Goal: Task Accomplishment & Management: Manage account settings

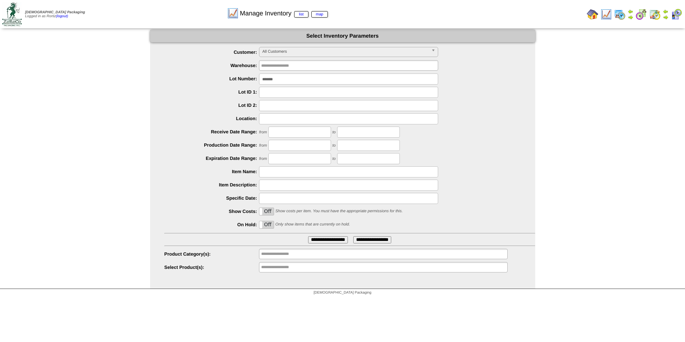
click at [307, 81] on input "*******" at bounding box center [348, 78] width 179 height 11
type input "*******"
click at [308, 236] on input "**********" at bounding box center [328, 239] width 40 height 7
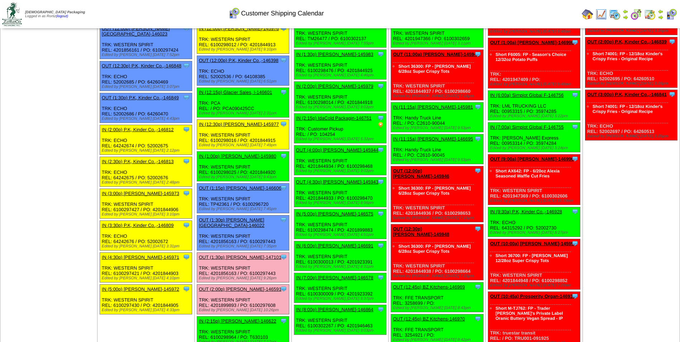
scroll to position [358, 0]
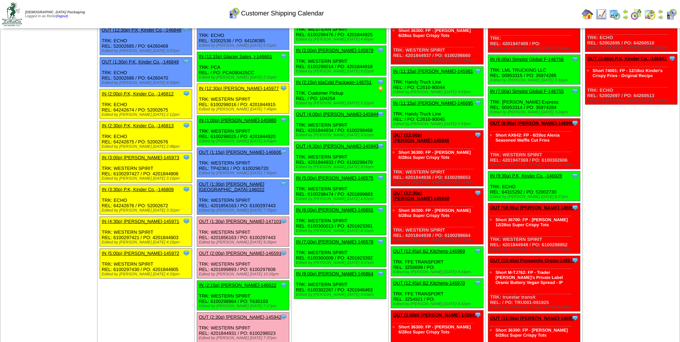
click at [472, 11] on td "Print All" at bounding box center [376, 14] width 404 height 27
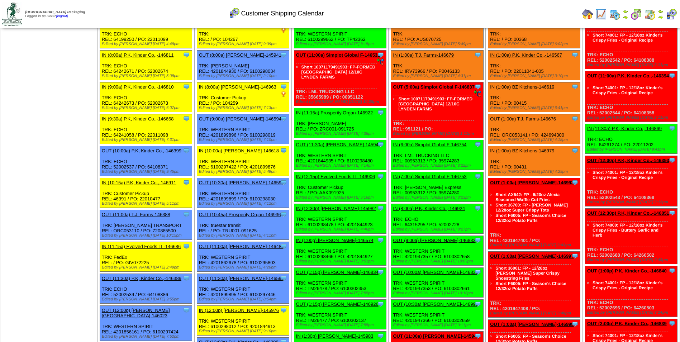
scroll to position [0, 0]
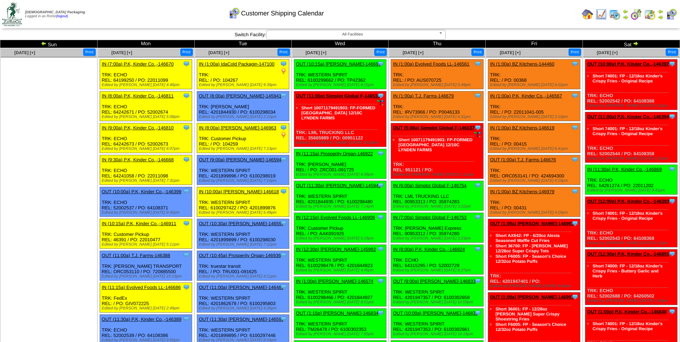
click at [634, 43] on img at bounding box center [635, 43] width 6 height 6
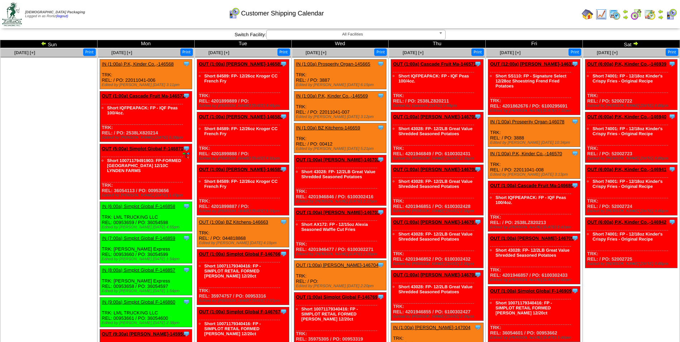
click at [44, 44] on img at bounding box center [44, 43] width 6 height 6
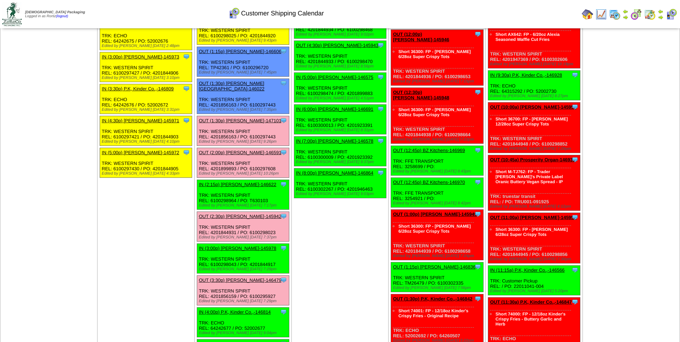
scroll to position [466, 0]
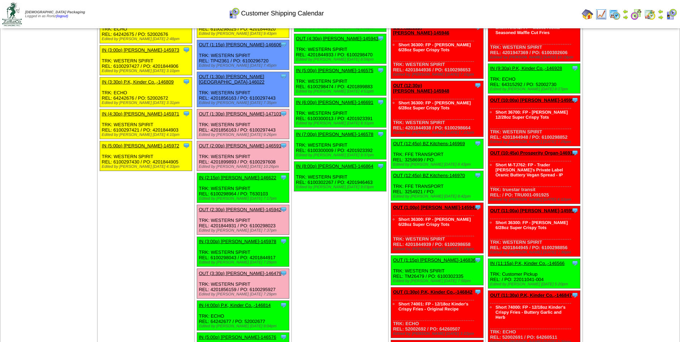
click at [223, 207] on link "OUT (2:30p) [PERSON_NAME]-145942" at bounding box center [240, 209] width 82 height 5
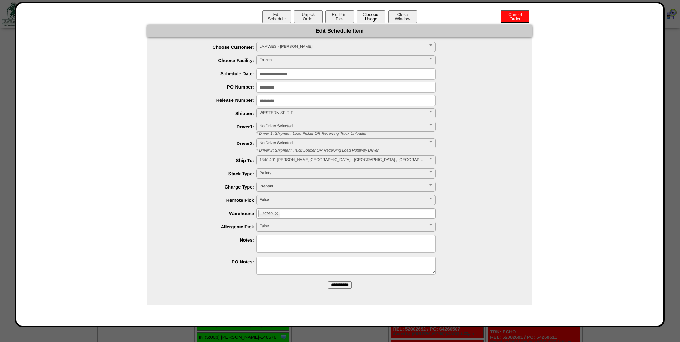
click at [373, 19] on button "Closeout Usage" at bounding box center [370, 16] width 29 height 13
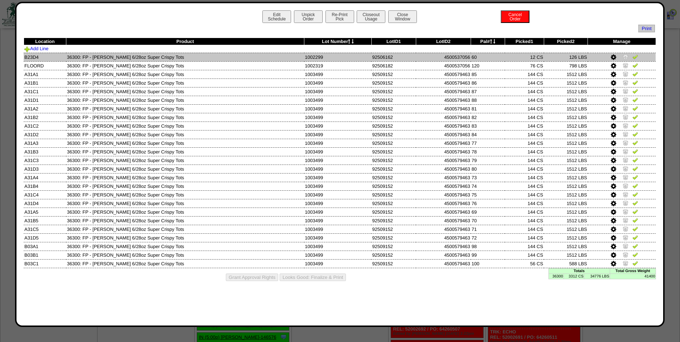
click at [625, 57] on img at bounding box center [625, 57] width 6 height 6
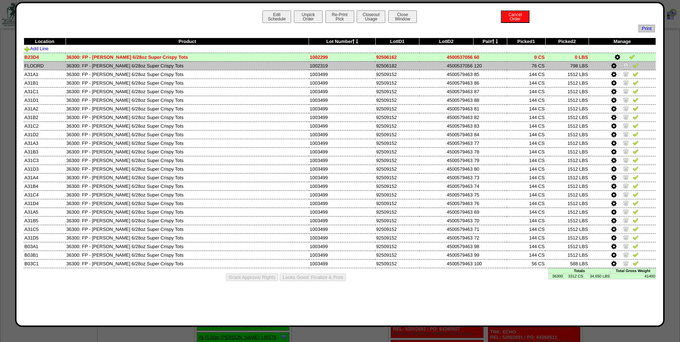
click at [625, 67] on img at bounding box center [626, 65] width 6 height 6
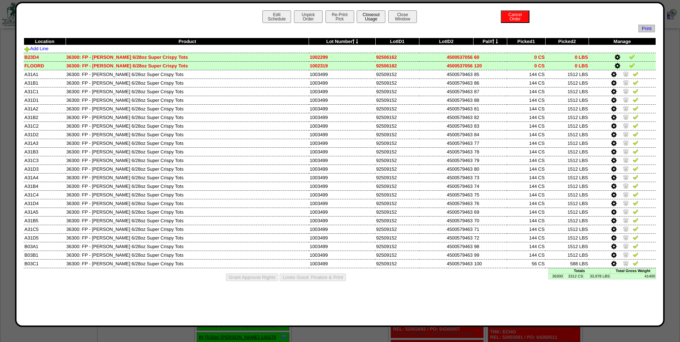
click at [368, 16] on button "Closeout Usage" at bounding box center [370, 16] width 29 height 13
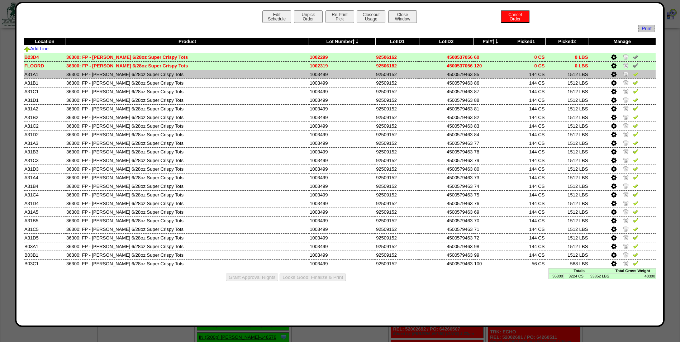
click at [634, 73] on img at bounding box center [635, 74] width 6 height 6
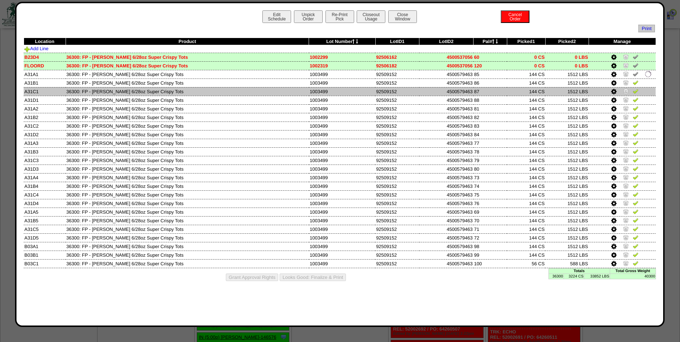
drag, startPoint x: 636, startPoint y: 81, endPoint x: 634, endPoint y: 90, distance: 9.1
click at [636, 82] on img at bounding box center [635, 83] width 6 height 6
click at [634, 92] on img at bounding box center [635, 91] width 6 height 6
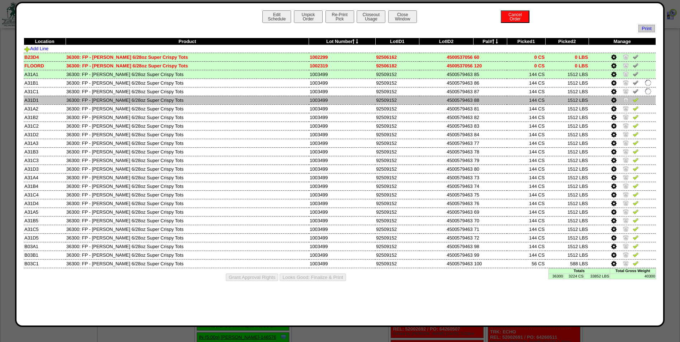
click at [635, 100] on img at bounding box center [635, 100] width 6 height 6
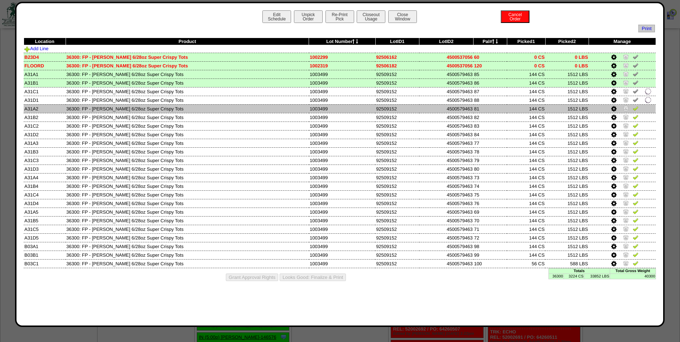
click at [635, 106] on img at bounding box center [635, 108] width 6 height 6
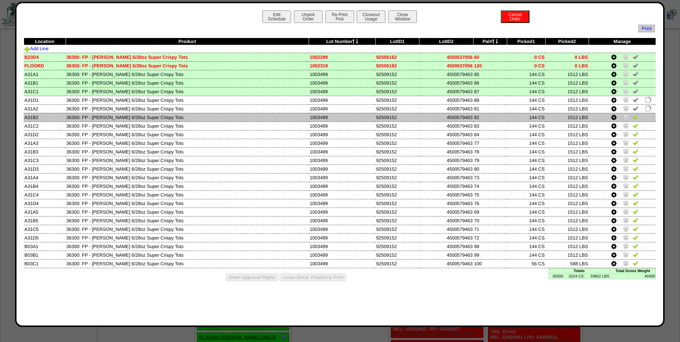
click at [636, 116] on img at bounding box center [635, 117] width 6 height 6
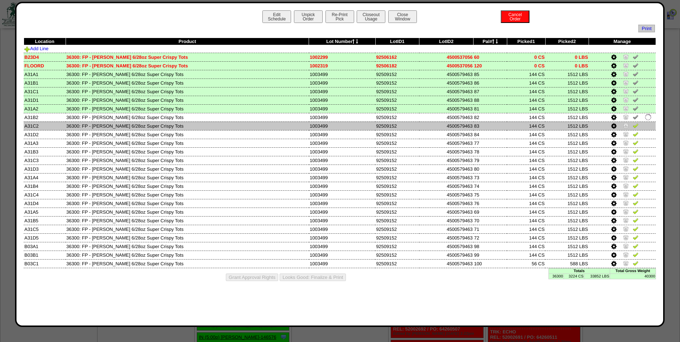
click at [636, 125] on img at bounding box center [635, 126] width 6 height 6
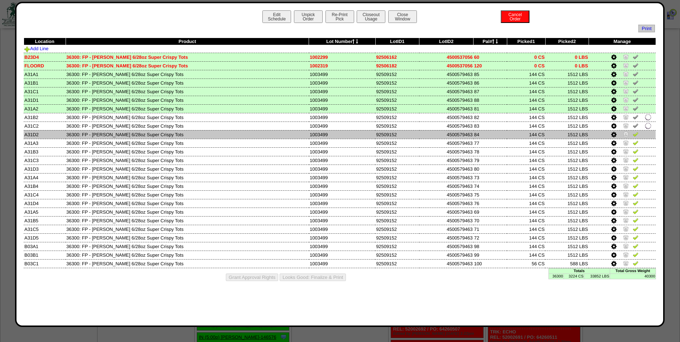
click at [635, 131] on img at bounding box center [635, 134] width 6 height 6
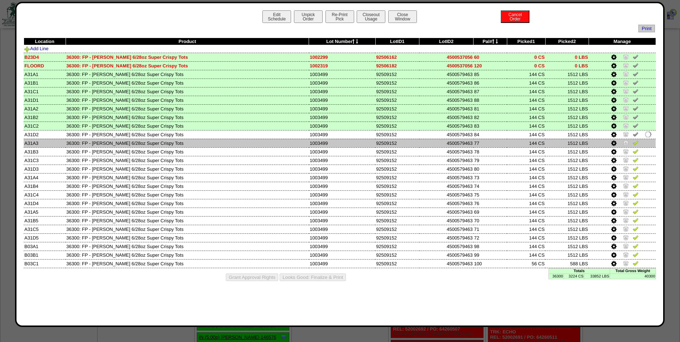
click at [635, 142] on img at bounding box center [635, 143] width 6 height 6
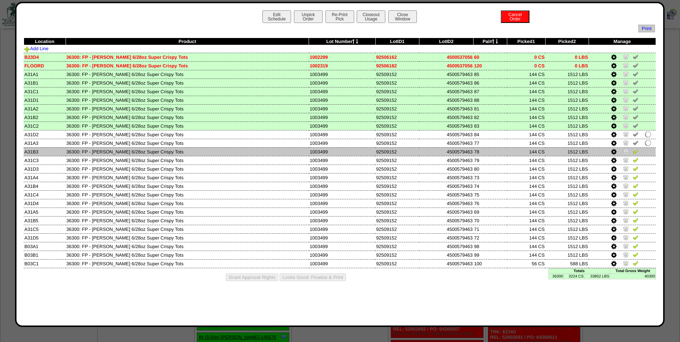
click at [636, 151] on img at bounding box center [635, 151] width 6 height 6
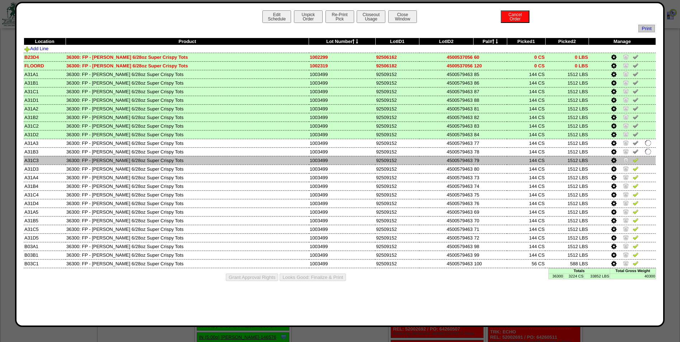
click at [636, 158] on img at bounding box center [635, 160] width 6 height 6
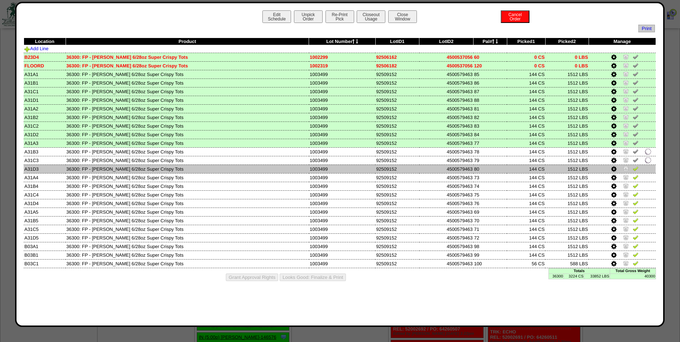
click at [635, 168] on img at bounding box center [635, 169] width 6 height 6
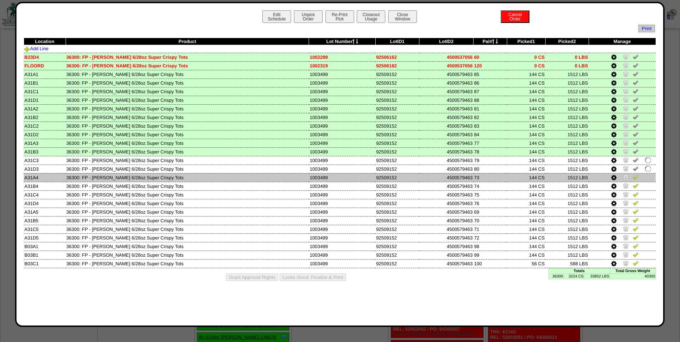
click at [635, 178] on img at bounding box center [635, 177] width 6 height 6
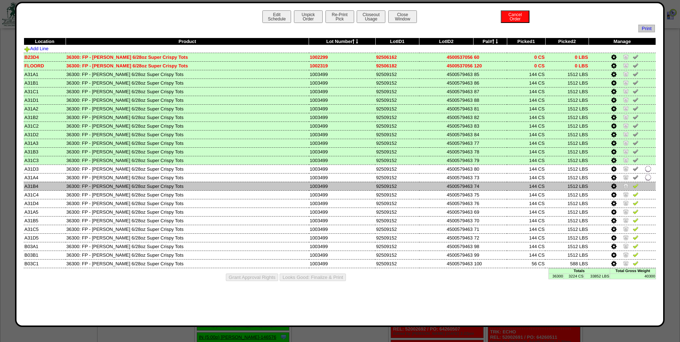
click at [635, 187] on img at bounding box center [635, 186] width 6 height 6
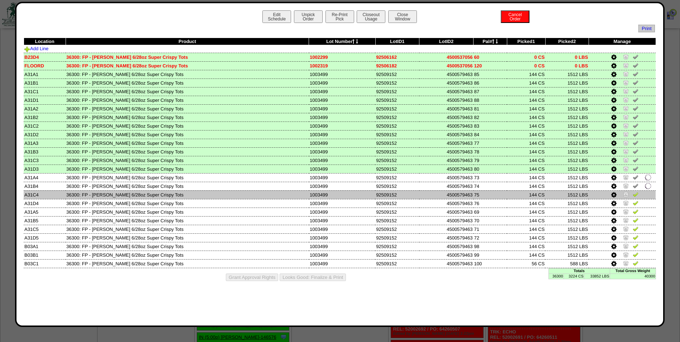
click at [633, 195] on img at bounding box center [635, 194] width 6 height 6
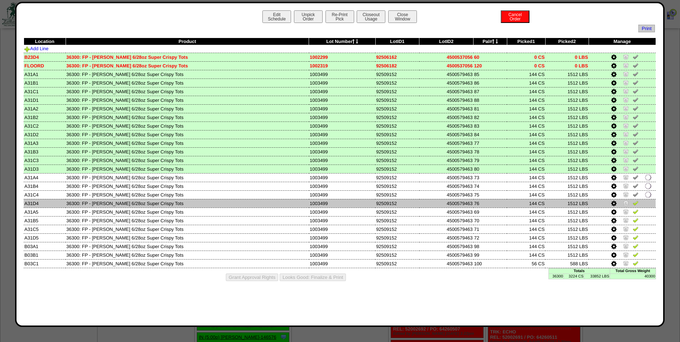
click at [634, 205] on img at bounding box center [635, 203] width 6 height 6
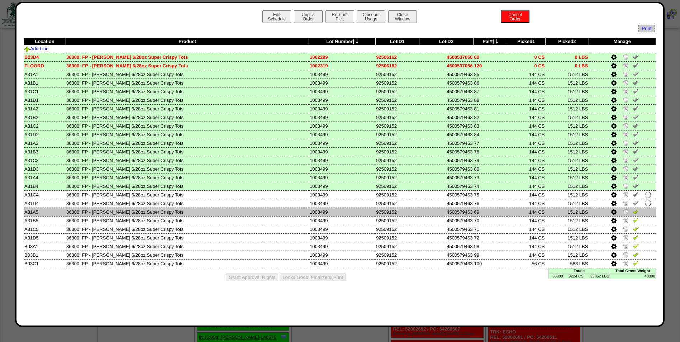
click at [634, 212] on img at bounding box center [635, 211] width 6 height 6
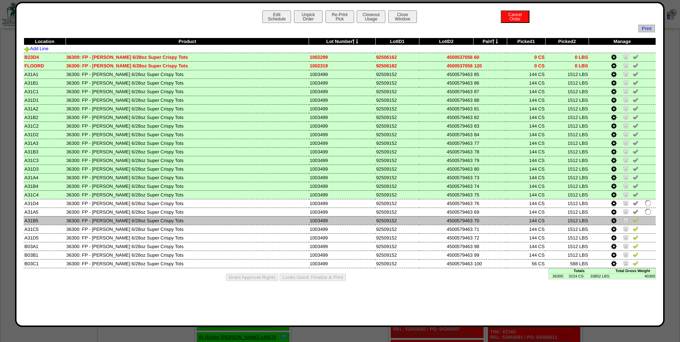
click at [635, 222] on img at bounding box center [635, 220] width 6 height 6
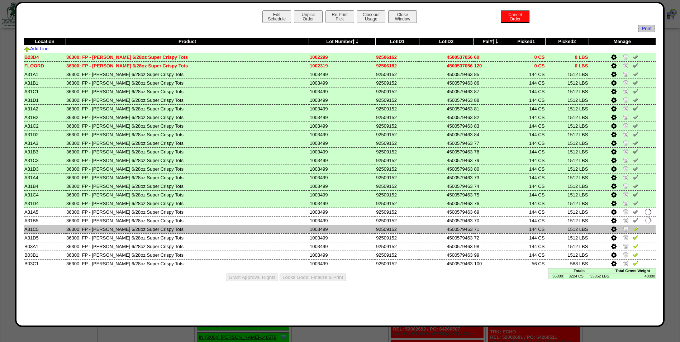
click at [635, 227] on img at bounding box center [635, 229] width 6 height 6
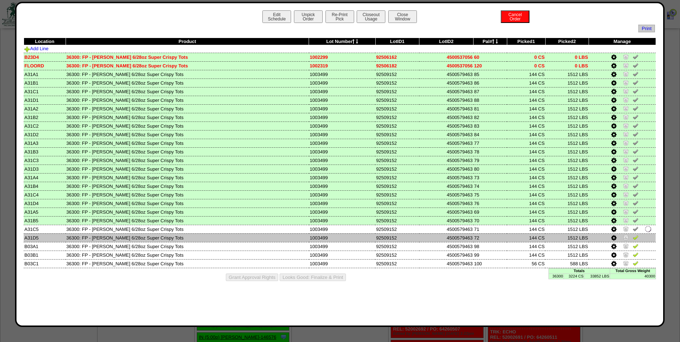
click at [635, 239] on img at bounding box center [635, 237] width 6 height 6
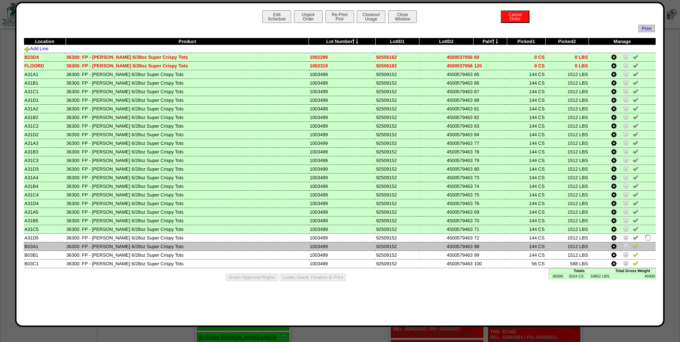
click at [635, 245] on img at bounding box center [635, 246] width 6 height 6
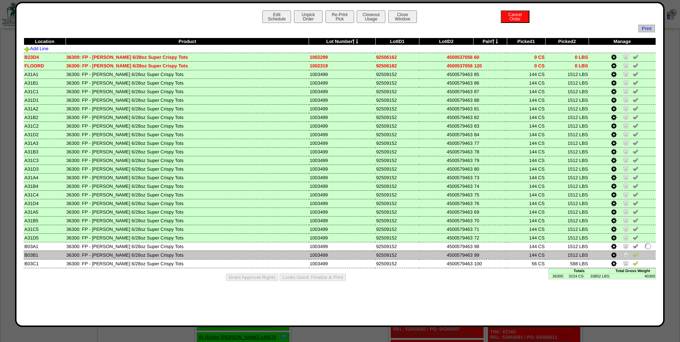
click at [636, 253] on img at bounding box center [635, 254] width 6 height 6
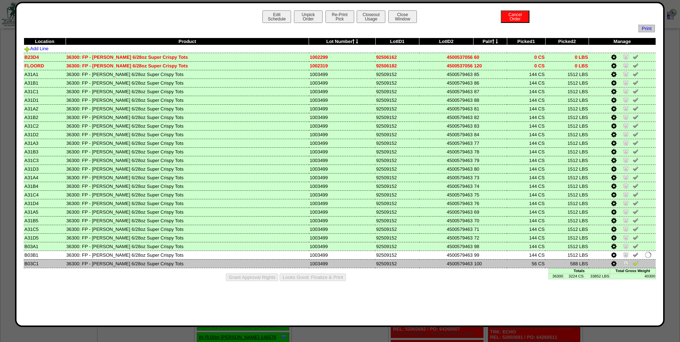
click at [634, 262] on img at bounding box center [635, 263] width 6 height 6
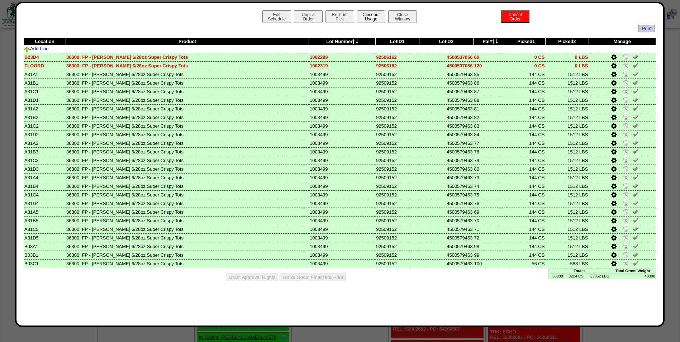
click at [379, 13] on button "Closeout Usage" at bounding box center [370, 16] width 29 height 13
click at [311, 278] on button "Looks Good: Finalize & Print" at bounding box center [312, 277] width 66 height 8
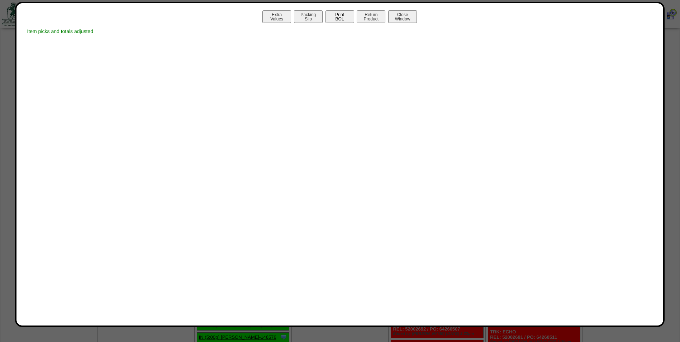
click at [339, 14] on button "Print BOL" at bounding box center [339, 16] width 29 height 13
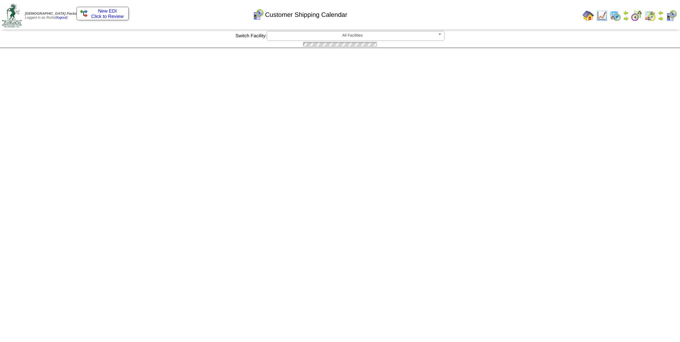
scroll to position [466, 0]
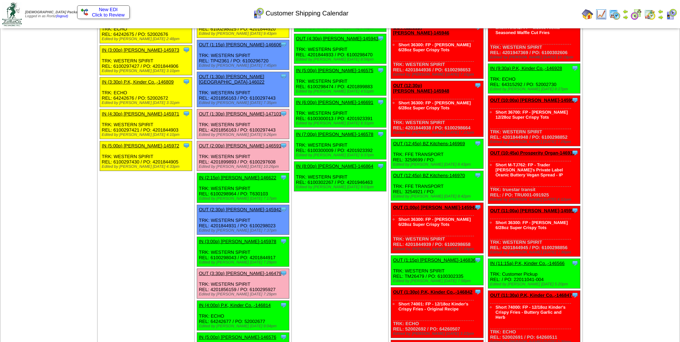
click at [220, 143] on link "OUT (2:00p) Lamb-Weston-146591" at bounding box center [240, 145] width 82 height 5
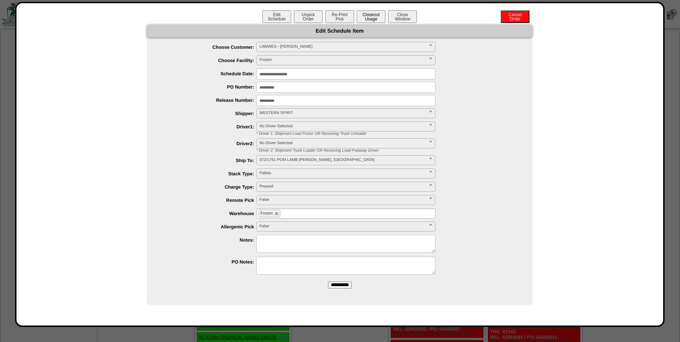
click at [371, 18] on button "Closeout Usage" at bounding box center [370, 16] width 29 height 13
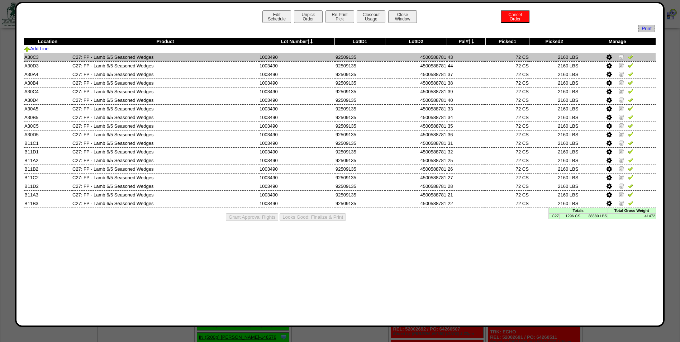
click at [630, 58] on img at bounding box center [630, 57] width 6 height 6
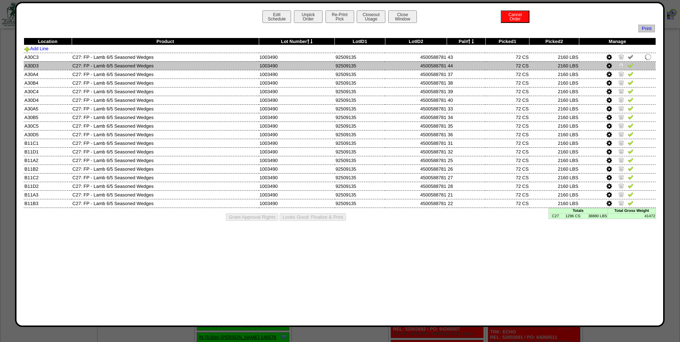
click at [630, 64] on img at bounding box center [630, 65] width 6 height 6
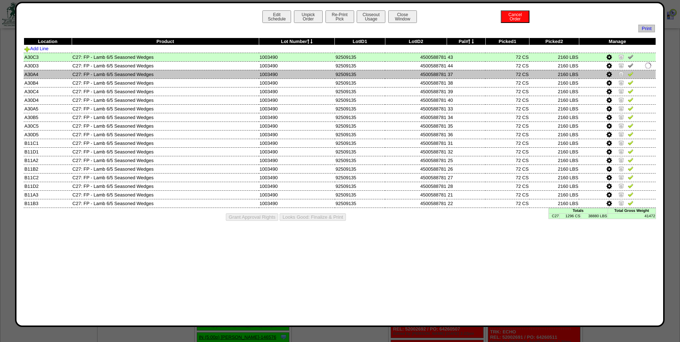
click at [630, 73] on img at bounding box center [630, 74] width 6 height 6
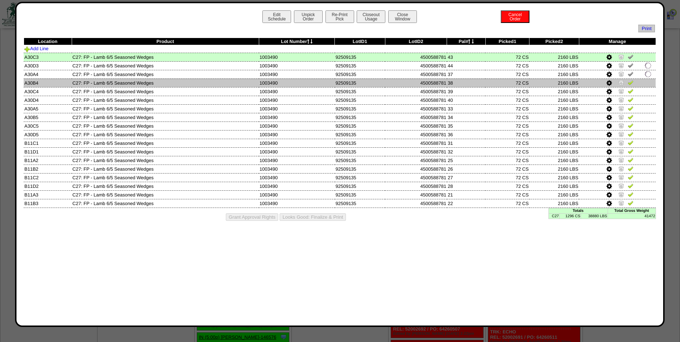
click at [630, 82] on img at bounding box center [630, 83] width 6 height 6
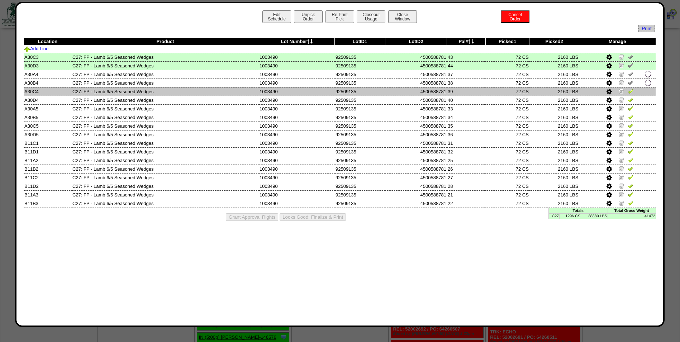
click at [631, 91] on img at bounding box center [630, 91] width 6 height 6
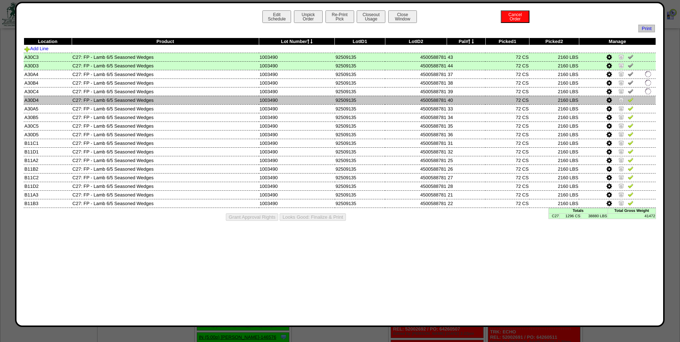
click at [631, 100] on img at bounding box center [630, 100] width 6 height 6
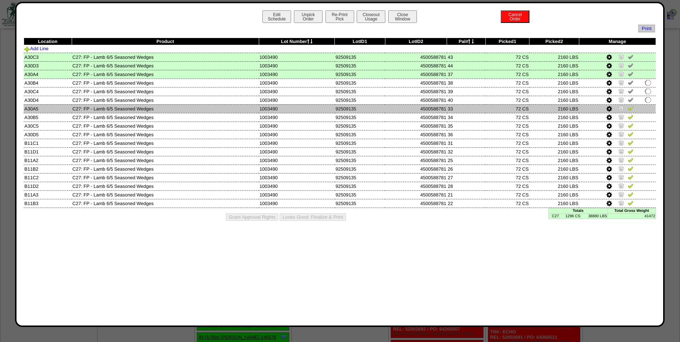
click at [631, 110] on img at bounding box center [630, 108] width 6 height 6
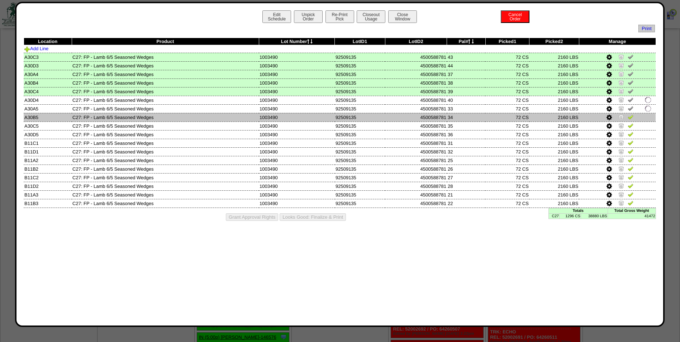
click at [631, 115] on img at bounding box center [630, 117] width 6 height 6
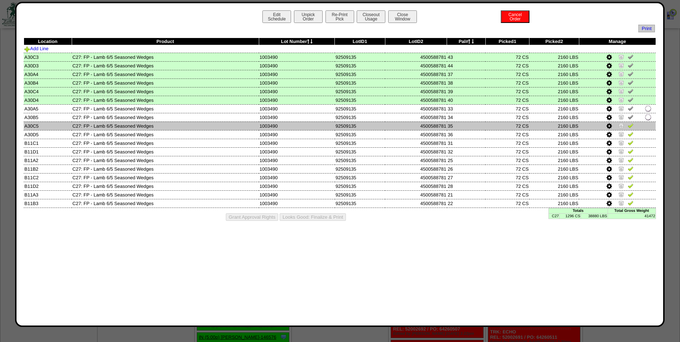
click at [631, 126] on img at bounding box center [630, 126] width 6 height 6
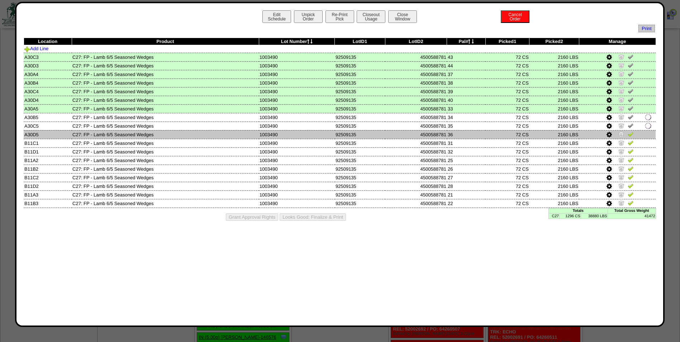
click at [630, 135] on img at bounding box center [630, 134] width 6 height 6
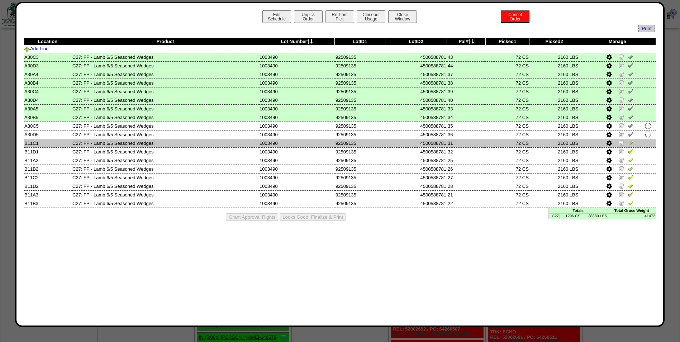
click at [630, 143] on img at bounding box center [630, 143] width 6 height 6
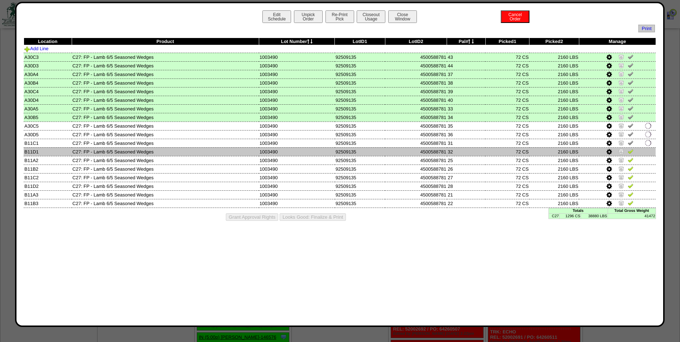
click at [630, 150] on img at bounding box center [630, 151] width 6 height 6
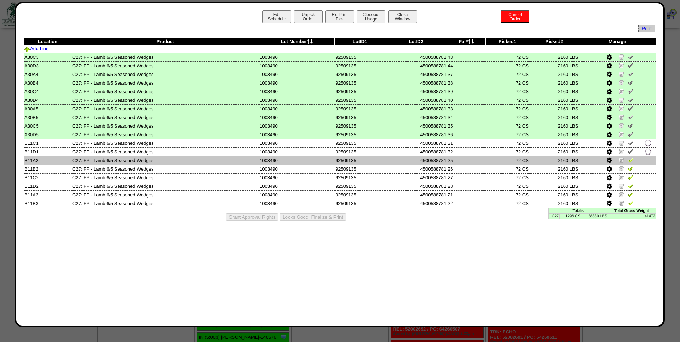
click at [630, 157] on img at bounding box center [630, 160] width 6 height 6
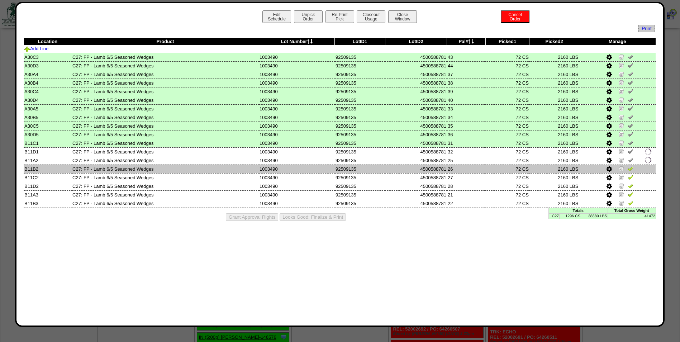
click at [631, 170] on img at bounding box center [630, 169] width 6 height 6
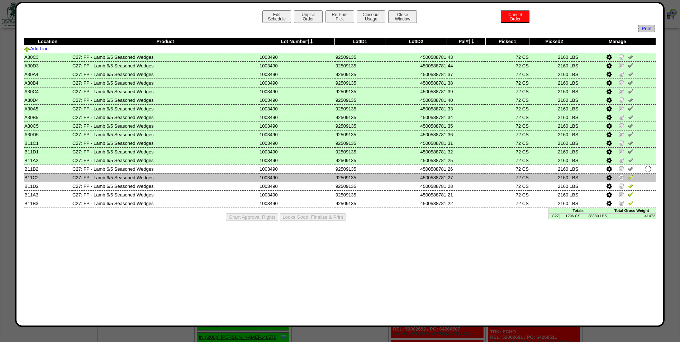
click at [630, 177] on img at bounding box center [630, 177] width 6 height 6
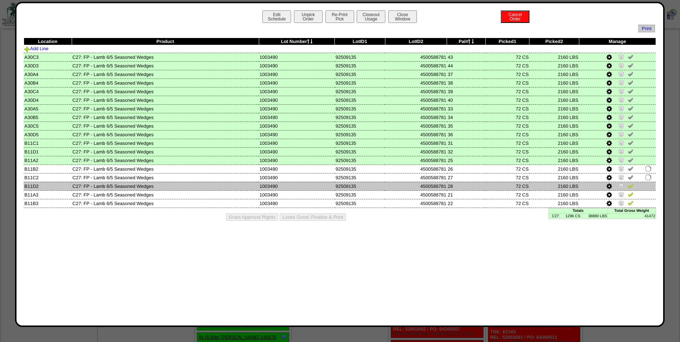
click at [630, 186] on img at bounding box center [630, 186] width 6 height 6
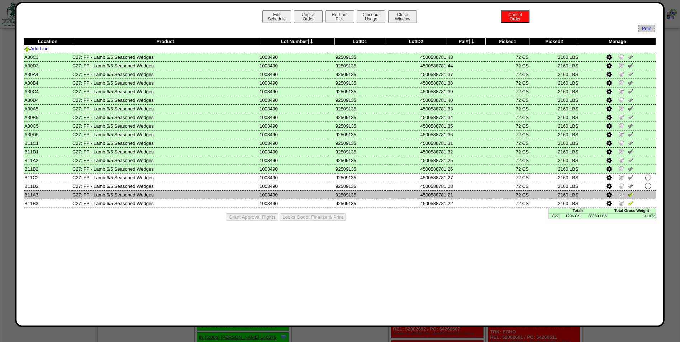
click at [631, 192] on img at bounding box center [630, 194] width 6 height 6
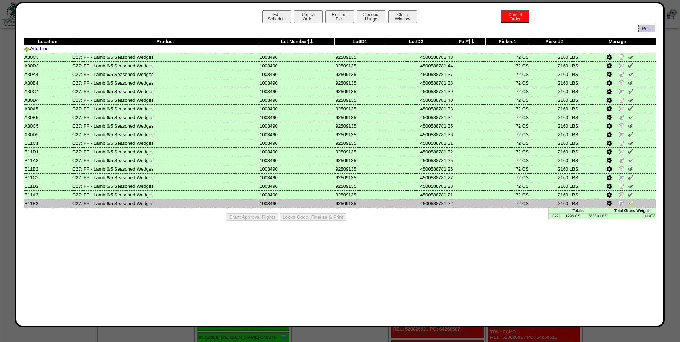
click at [630, 202] on img at bounding box center [630, 203] width 6 height 6
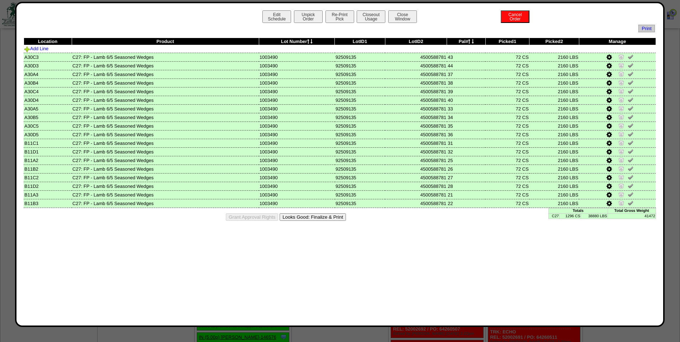
click at [332, 218] on button "Looks Good: Finalize & Print" at bounding box center [312, 217] width 66 height 8
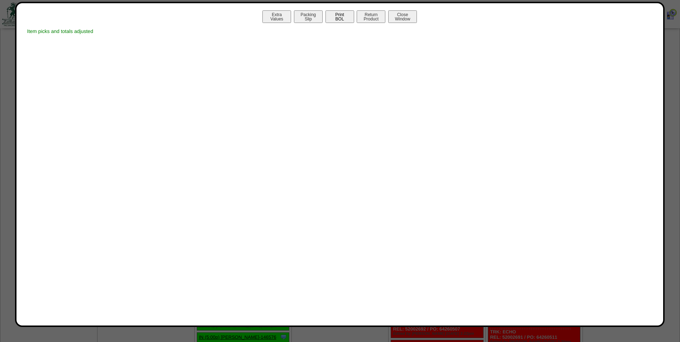
click at [338, 17] on button "Print BOL" at bounding box center [339, 16] width 29 height 13
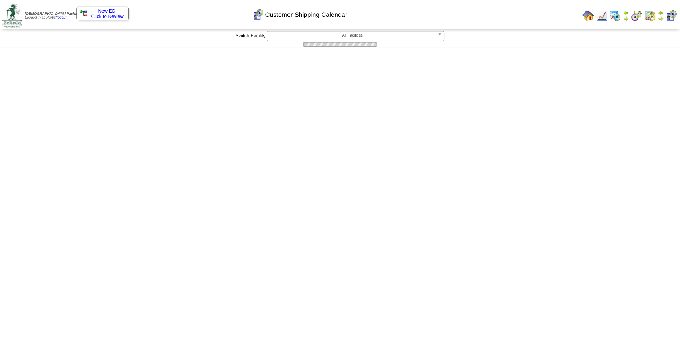
scroll to position [466, 0]
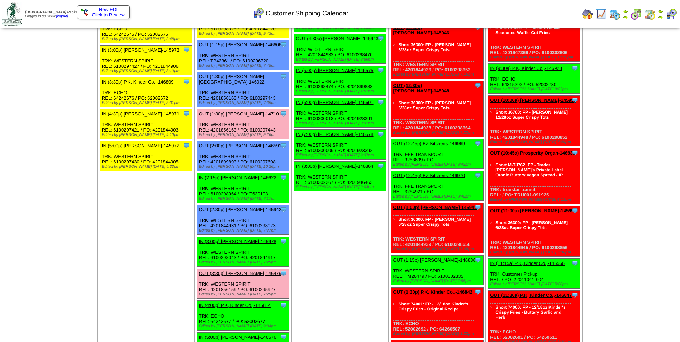
click at [534, 20] on td "Print All" at bounding box center [376, 14] width 404 height 27
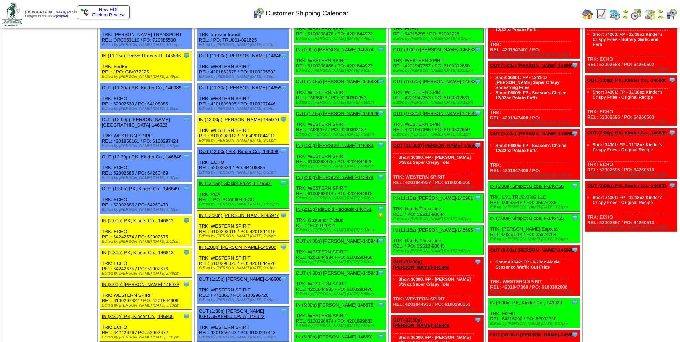
scroll to position [52, 0]
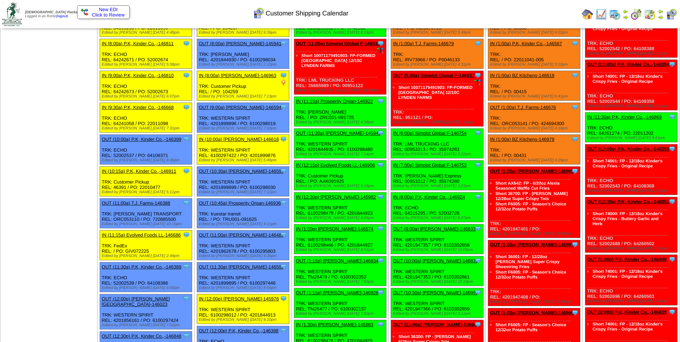
click at [662, 18] on img at bounding box center [660, 17] width 6 height 6
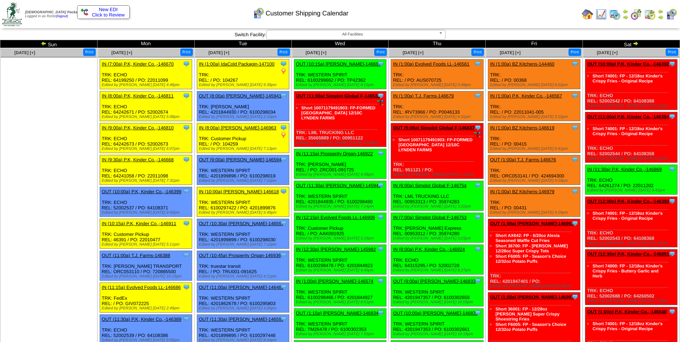
click at [501, 24] on td "Print All" at bounding box center [376, 14] width 404 height 27
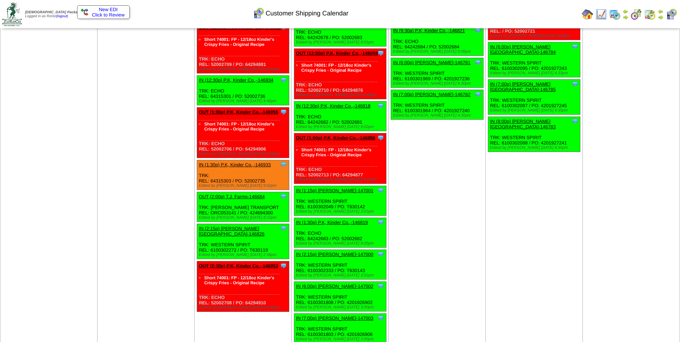
scroll to position [2370, 0]
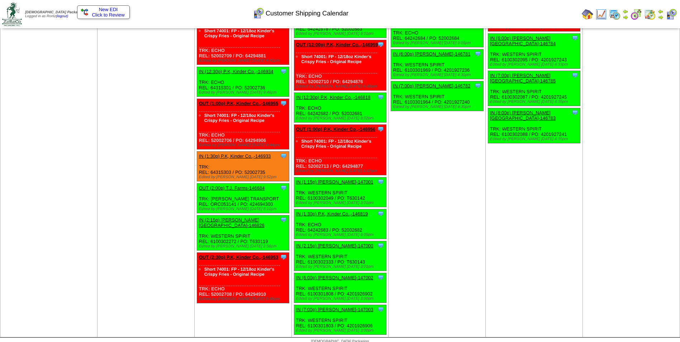
click at [237, 153] on link "IN (1:30p) P.K, Kinder Co.,-146933" at bounding box center [235, 155] width 72 height 5
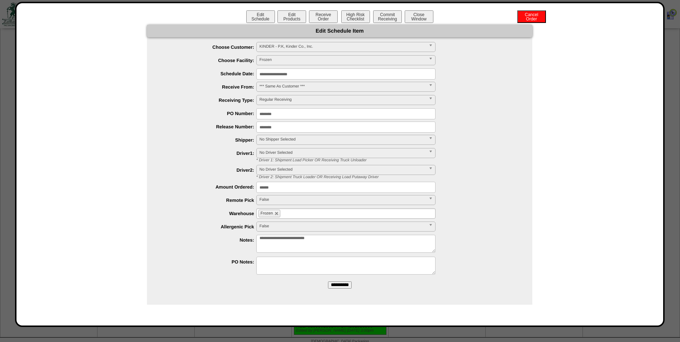
click at [282, 137] on span "No Shipper Selected" at bounding box center [342, 139] width 166 height 9
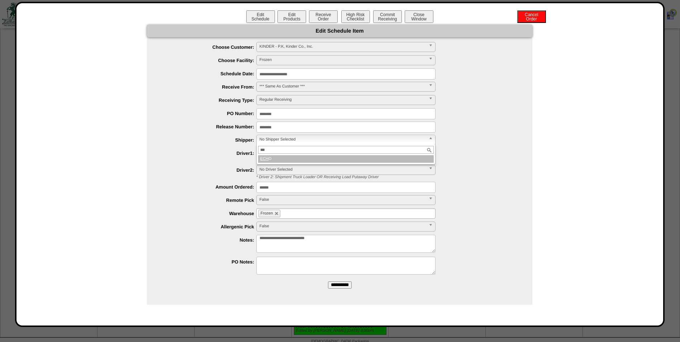
type input "***"
click at [278, 159] on li "ECH O" at bounding box center [346, 159] width 176 height 8
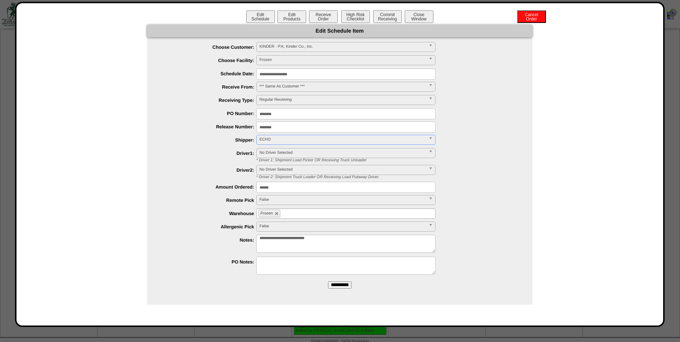
click at [348, 283] on input "**********" at bounding box center [340, 284] width 24 height 7
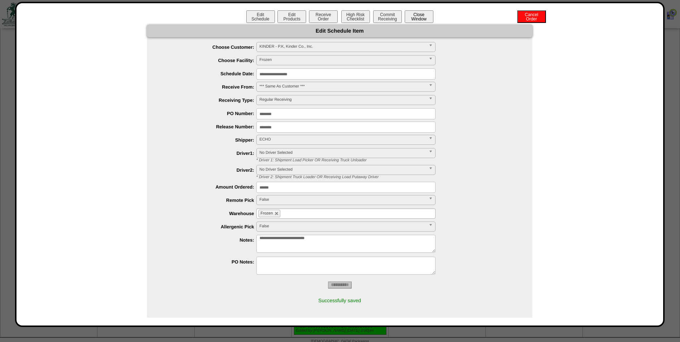
click at [417, 18] on button "Close Window" at bounding box center [418, 16] width 29 height 13
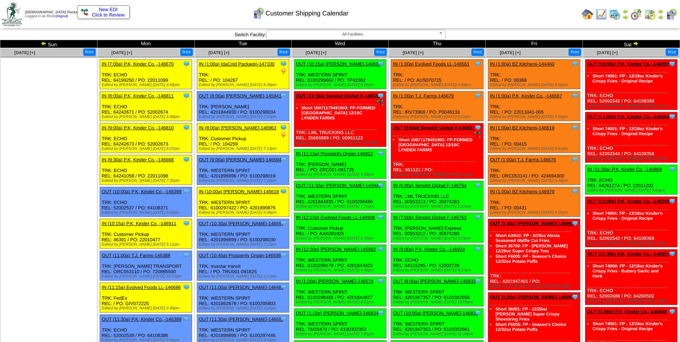
click at [43, 42] on img at bounding box center [44, 43] width 6 height 6
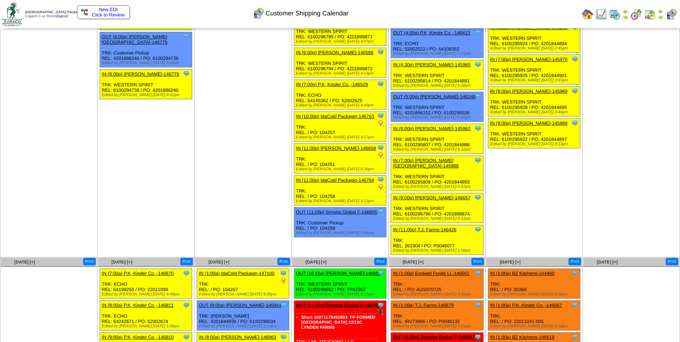
scroll to position [931, 0]
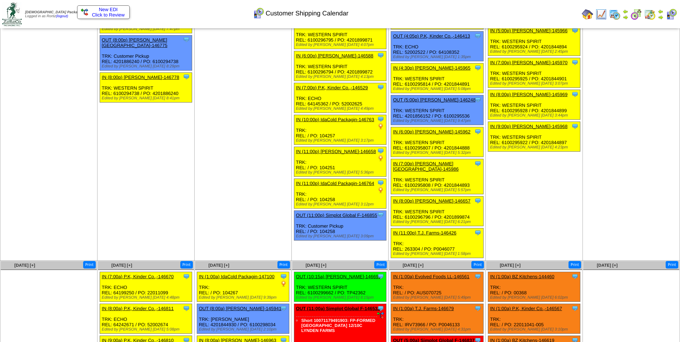
click at [121, 15] on span "Click to Review" at bounding box center [103, 14] width 45 height 5
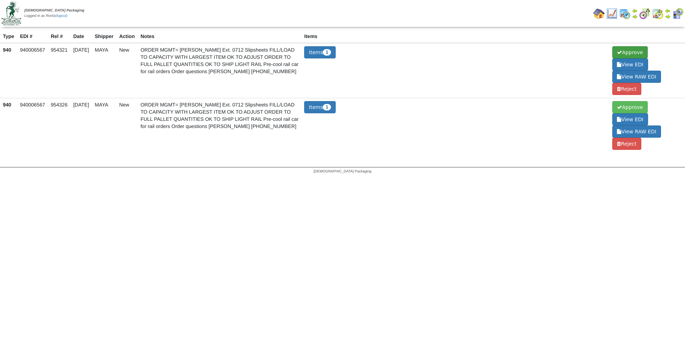
click at [617, 52] on span at bounding box center [619, 52] width 5 height 5
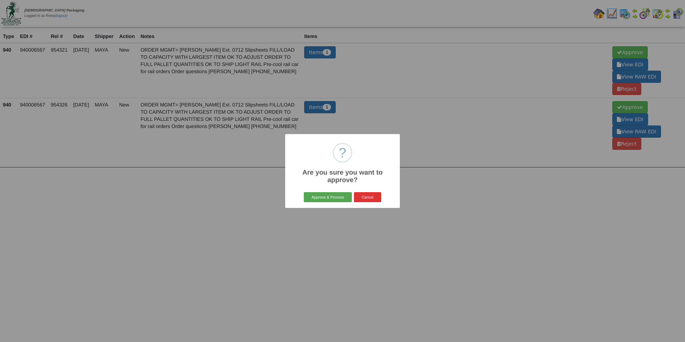
click at [312, 193] on button "Approve & Process" at bounding box center [328, 197] width 48 height 10
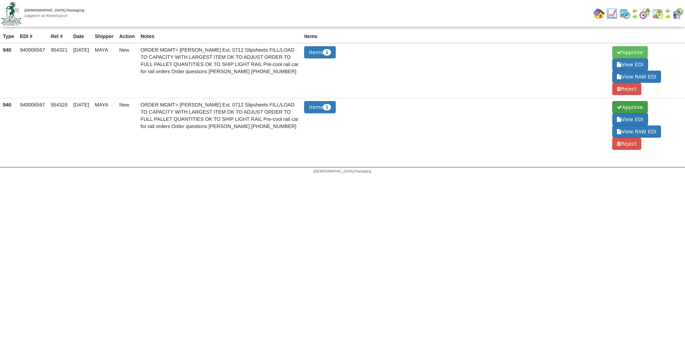
click at [617, 107] on span at bounding box center [619, 107] width 5 height 5
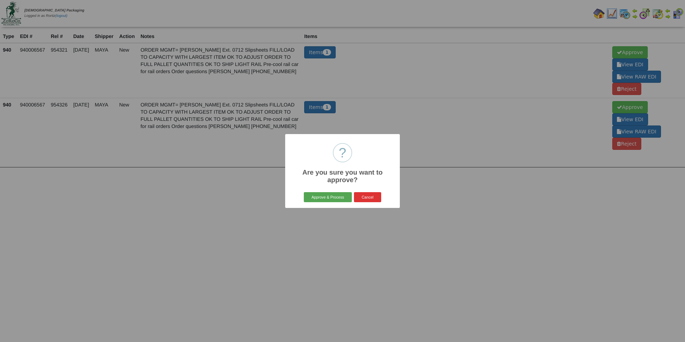
click at [337, 194] on button "Approve & Process" at bounding box center [328, 197] width 48 height 10
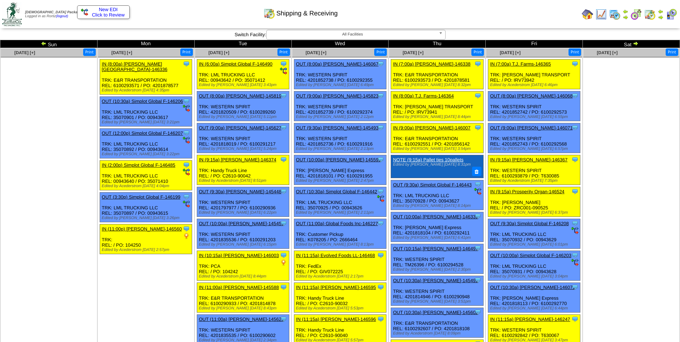
click at [610, 102] on ul at bounding box center [631, 110] width 96 height 107
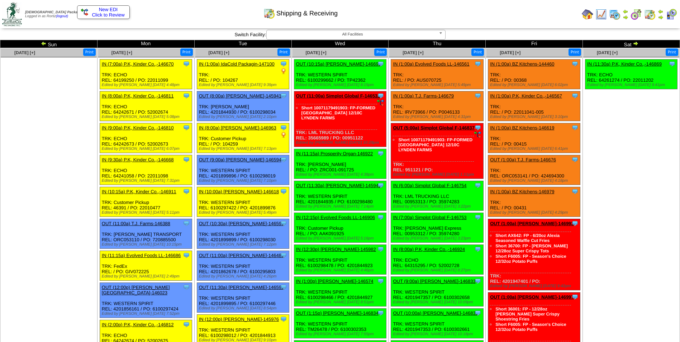
click at [115, 12] on span "Click to Review" at bounding box center [103, 14] width 45 height 5
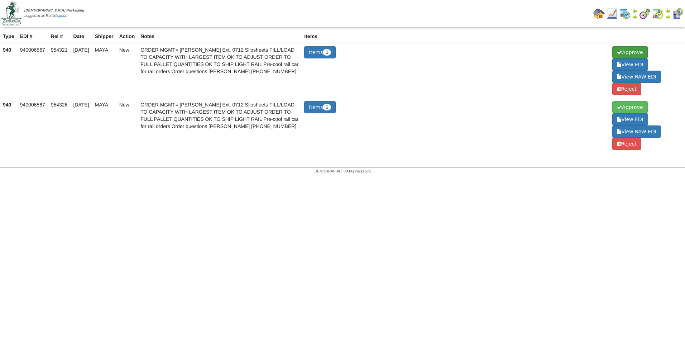
click at [637, 56] on span "Approve" at bounding box center [629, 52] width 35 height 12
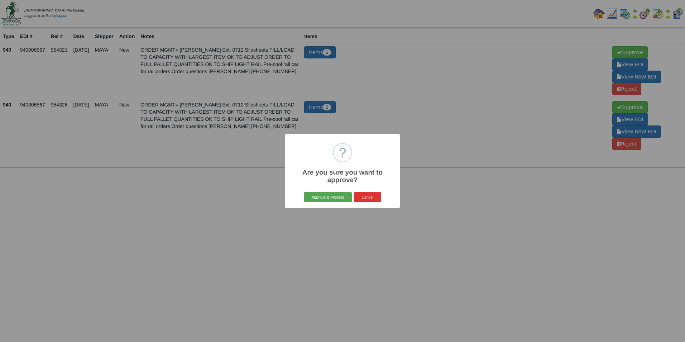
click at [311, 195] on button "Approve & Process" at bounding box center [328, 197] width 48 height 10
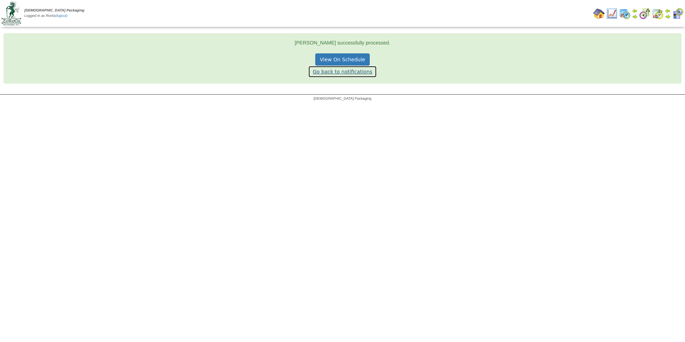
click at [360, 72] on link "Go back to notifications" at bounding box center [342, 72] width 69 height 12
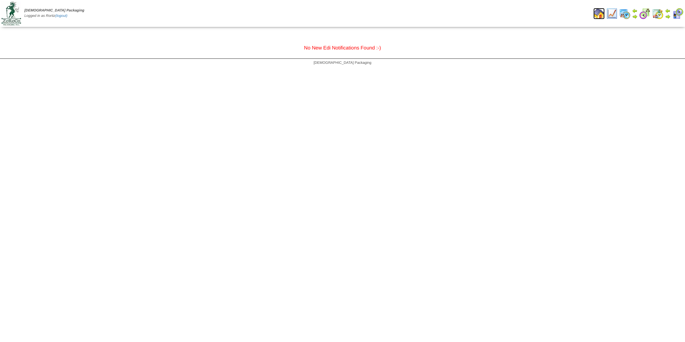
click at [600, 15] on img at bounding box center [598, 13] width 11 height 11
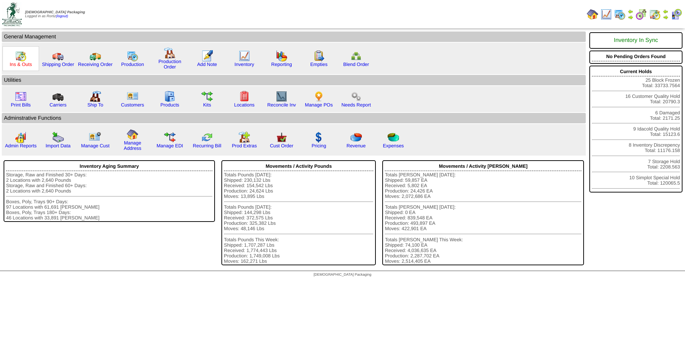
click at [24, 65] on link "Ins & Outs" at bounding box center [21, 64] width 22 height 5
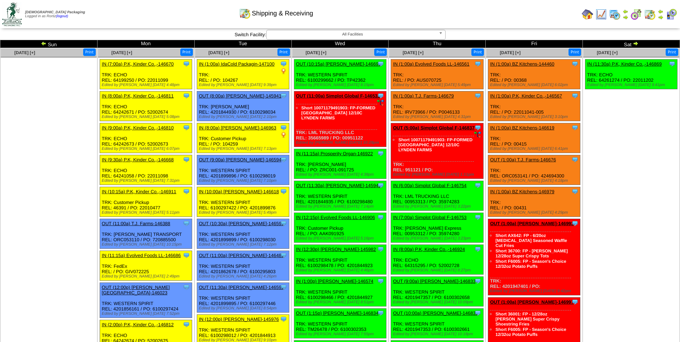
click at [417, 112] on div "Clone Item IN (1:00a) T.J. Farms-146679 T.J. Farms ScheduleID: 146679 40500 EA:…" at bounding box center [437, 106] width 92 height 30
copy div "IRV73966"
click at [416, 95] on link "IN (1:00a) T.J. Farms-146679" at bounding box center [423, 95] width 61 height 5
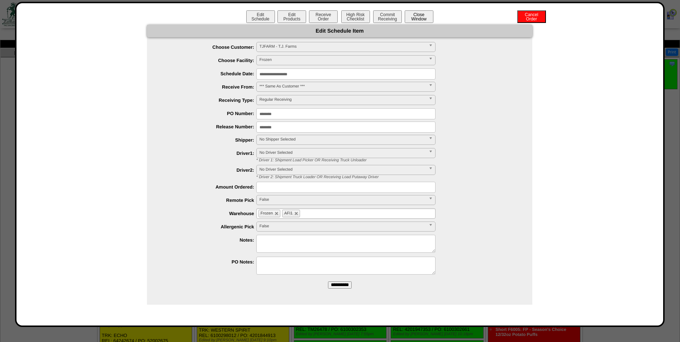
click at [417, 18] on button "Close Window" at bounding box center [418, 16] width 29 height 13
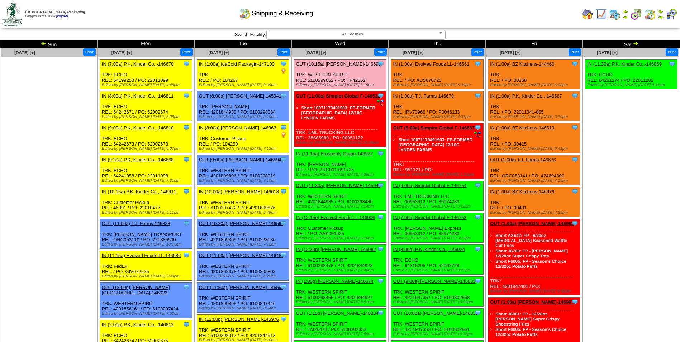
click at [660, 16] on img at bounding box center [660, 17] width 6 height 6
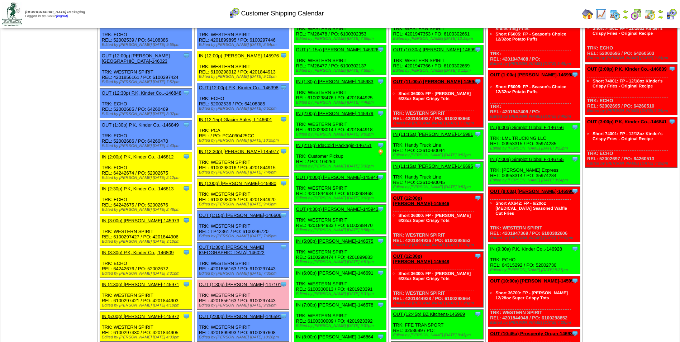
scroll to position [502, 0]
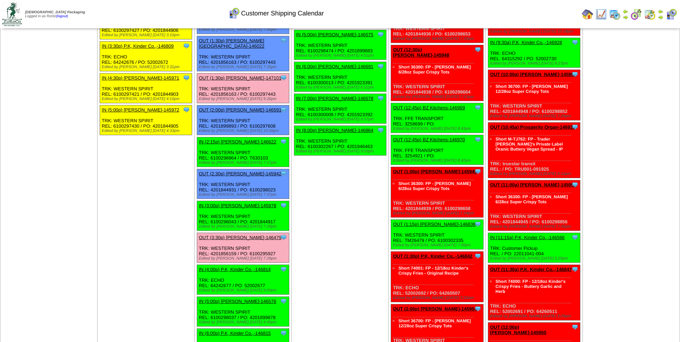
click at [226, 139] on link "IN (2:15p) [PERSON_NAME]-146622" at bounding box center [237, 141] width 77 height 5
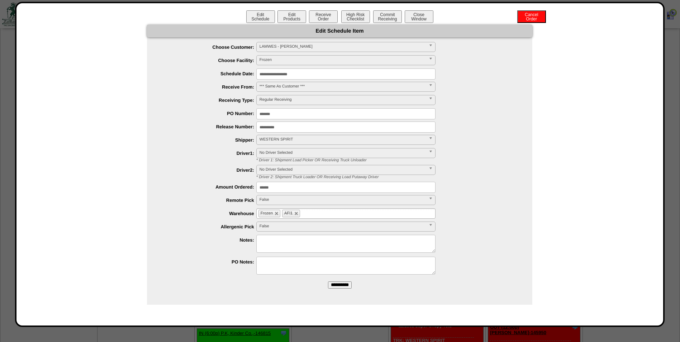
click at [310, 76] on input "**********" at bounding box center [345, 73] width 179 height 11
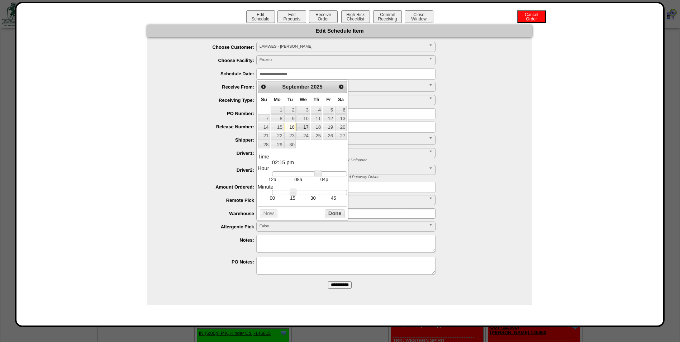
click at [302, 127] on link "17" at bounding box center [302, 127] width 13 height 8
type input "**********"
drag, startPoint x: 318, startPoint y: 175, endPoint x: 311, endPoint y: 177, distance: 7.4
click at [311, 177] on link at bounding box center [310, 173] width 7 height 7
click at [331, 216] on button "Done" at bounding box center [335, 213] width 20 height 9
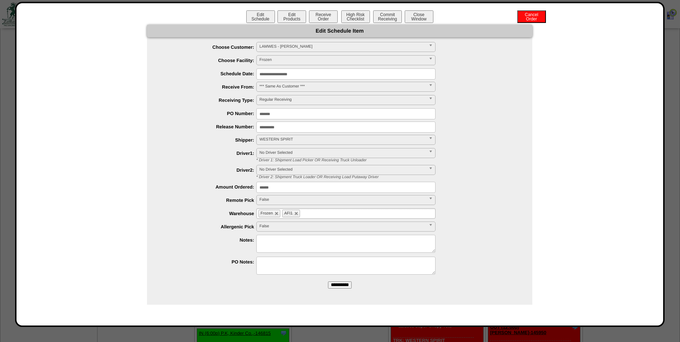
click at [340, 286] on input "**********" at bounding box center [340, 284] width 24 height 7
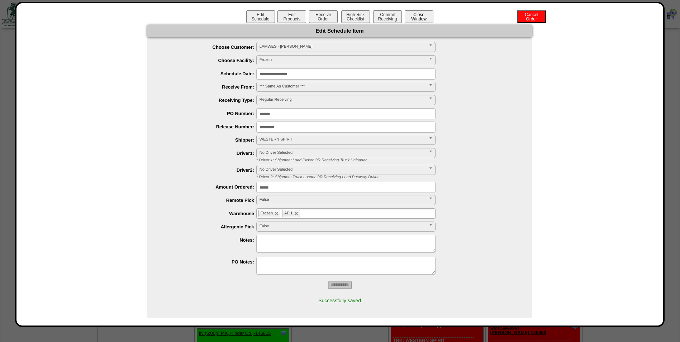
click at [409, 16] on button "Close Window" at bounding box center [418, 16] width 29 height 13
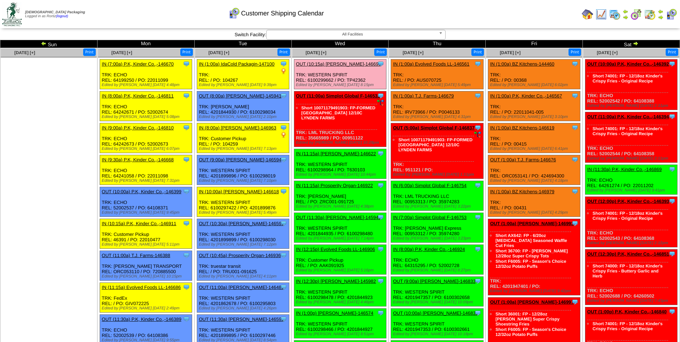
click at [479, 17] on td "Print All" at bounding box center [376, 14] width 404 height 27
click at [380, 50] on button "Print" at bounding box center [380, 52] width 13 height 8
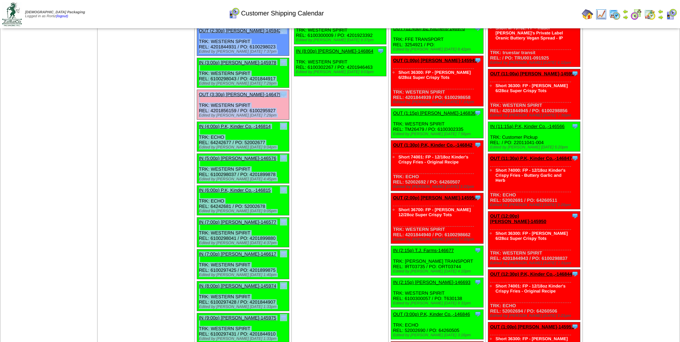
scroll to position [563, 0]
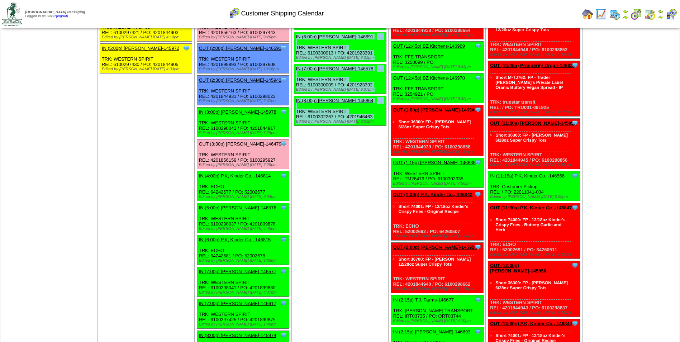
drag, startPoint x: 294, startPoint y: 61, endPoint x: 359, endPoint y: 122, distance: 89.4
copy ul "OUT (10:15a) Lamb-Weston-146690 Lamb-Weston ScheduleID: 146690 82156 EA: PYMM42…"
click at [372, 110] on div "Clone Item IN (8:00p) Lamb-Weston-146864 Lamb-Weston ScheduleID: 146864 30 TOTE…" at bounding box center [340, 111] width 92 height 30
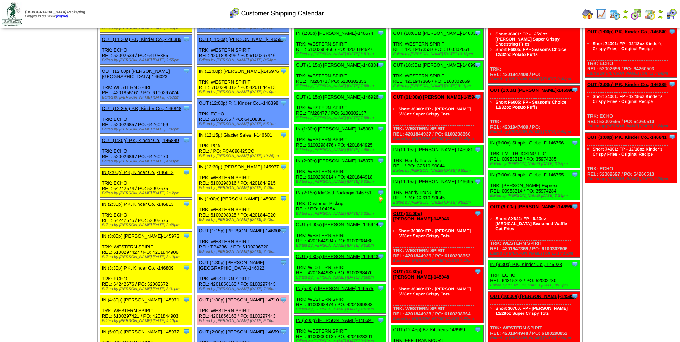
scroll to position [0, 0]
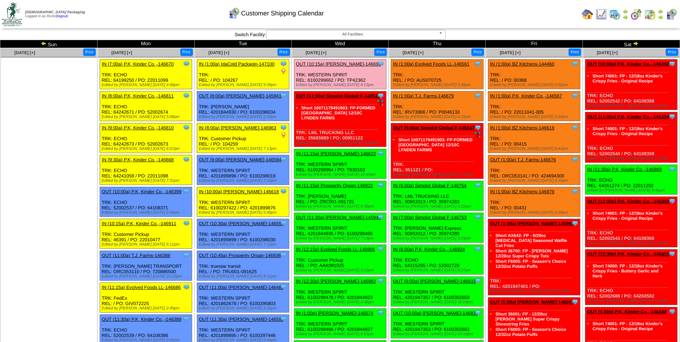
click at [436, 18] on div "Customer Shipping Calendar" at bounding box center [276, 11] width 390 height 20
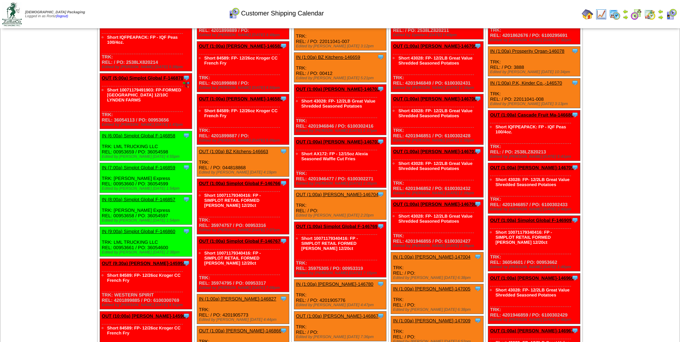
scroll to position [1611, 0]
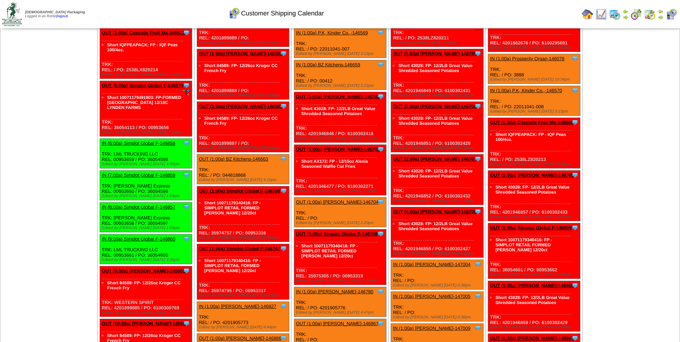
click at [341, 147] on link "OUT (1:00a) Lamb-Weston-146703" at bounding box center [337, 149] width 83 height 5
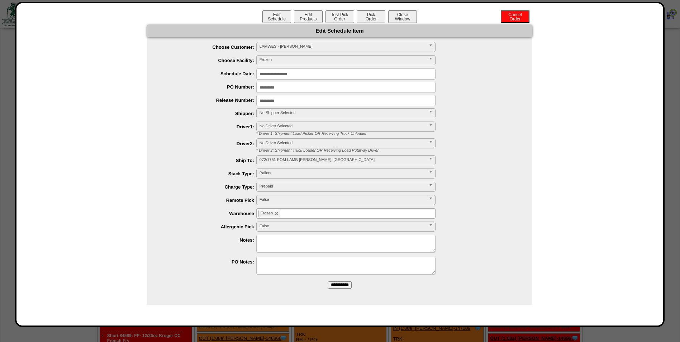
click at [323, 77] on input "**********" at bounding box center [345, 73] width 179 height 11
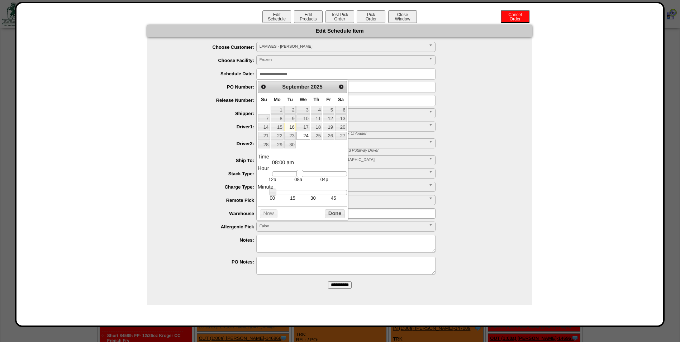
type input "**********"
drag, startPoint x: 275, startPoint y: 174, endPoint x: 303, endPoint y: 177, distance: 28.9
click at [301, 174] on link at bounding box center [301, 173] width 7 height 7
click at [327, 214] on button "Done" at bounding box center [335, 213] width 20 height 9
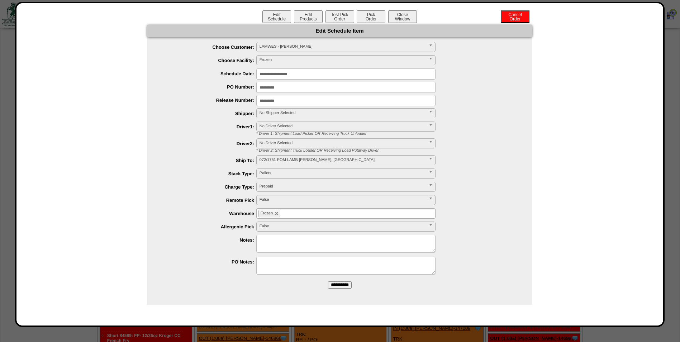
click at [311, 115] on span "No Shipper Selected" at bounding box center [342, 113] width 166 height 9
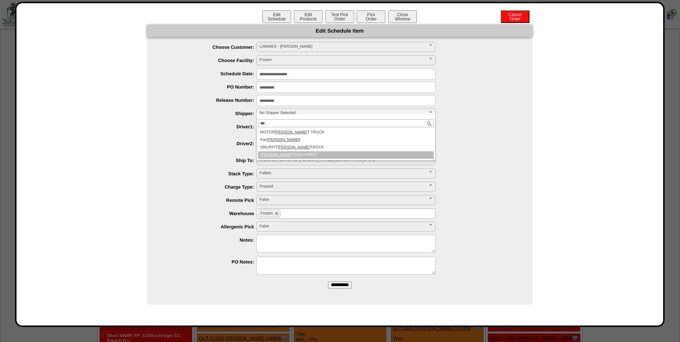
type input "***"
click at [301, 156] on li "WES TERN SPIRIT" at bounding box center [346, 155] width 176 height 8
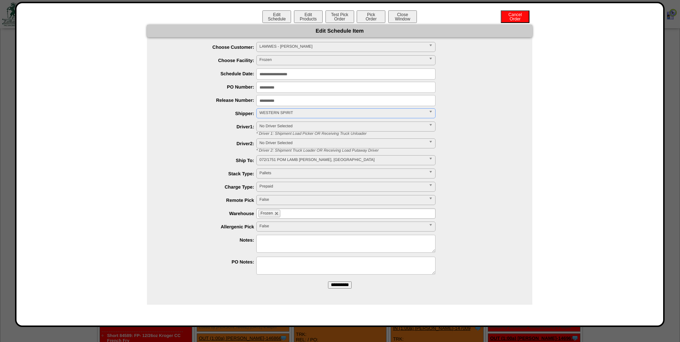
click at [329, 282] on input "**********" at bounding box center [340, 284] width 24 height 7
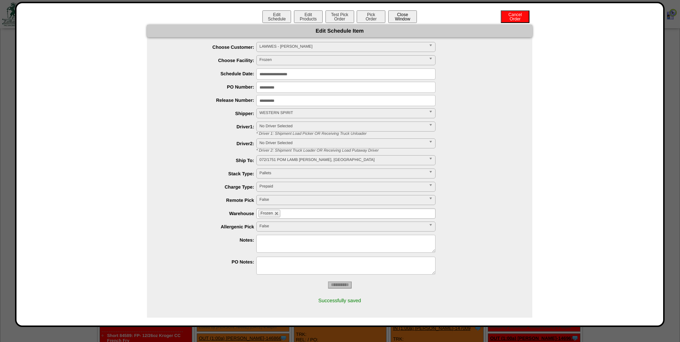
click at [406, 16] on button "Close Window" at bounding box center [402, 16] width 29 height 13
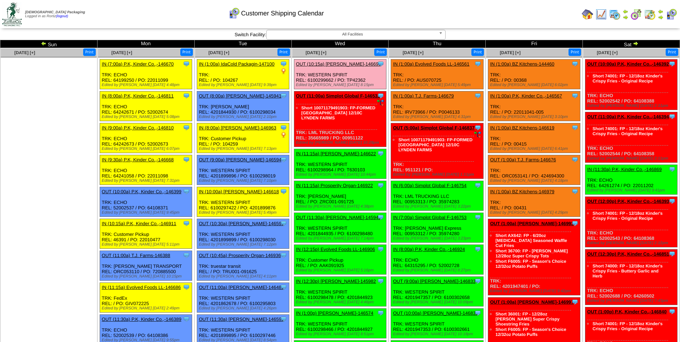
click at [491, 18] on td "Print All" at bounding box center [376, 14] width 404 height 27
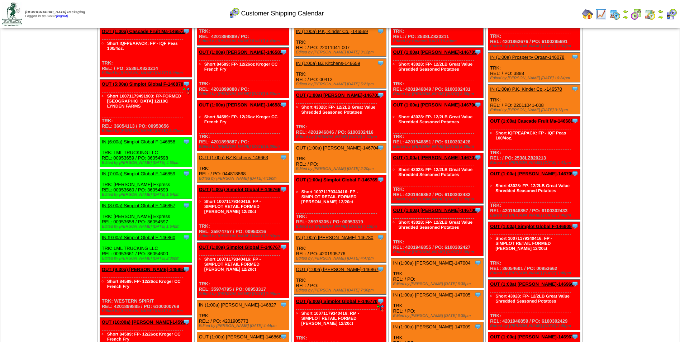
scroll to position [1603, 0]
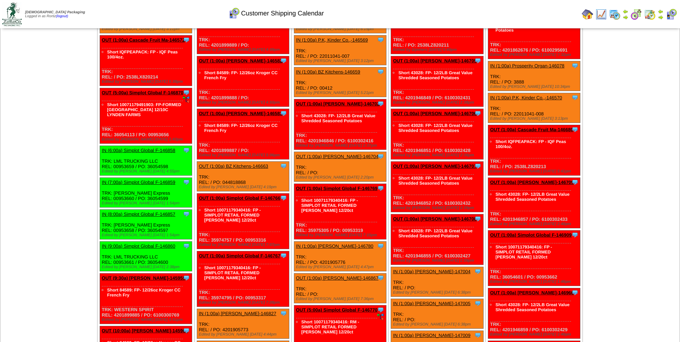
click at [255, 111] on link "OUT (1:00a) Lamb-Weston-146583" at bounding box center [240, 113] width 83 height 5
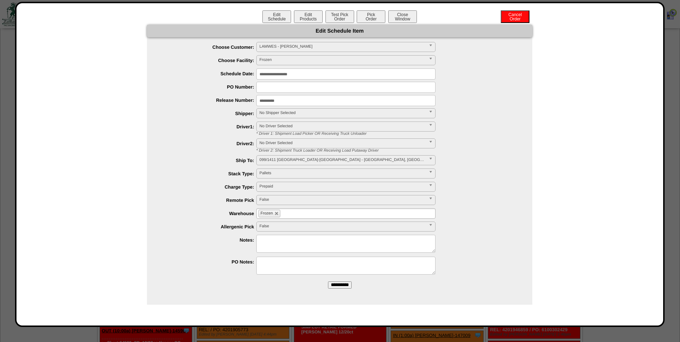
click at [277, 89] on input "text" at bounding box center [345, 87] width 179 height 11
paste input "**********"
type input "**********"
click at [322, 73] on input "**********" at bounding box center [345, 73] width 179 height 11
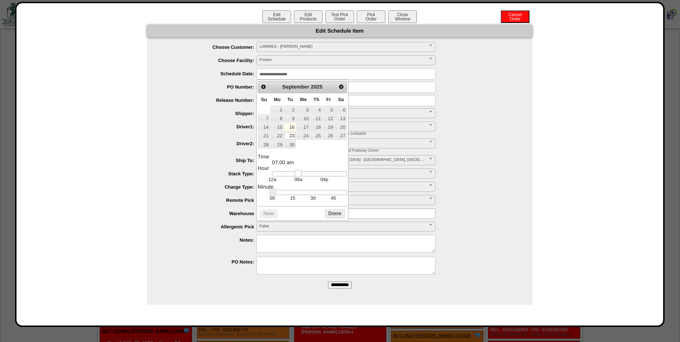
type input "**********"
drag, startPoint x: 278, startPoint y: 177, endPoint x: 302, endPoint y: 174, distance: 24.8
click at [302, 174] on link at bounding box center [300, 173] width 7 height 7
click at [334, 218] on button "Done" at bounding box center [335, 213] width 20 height 9
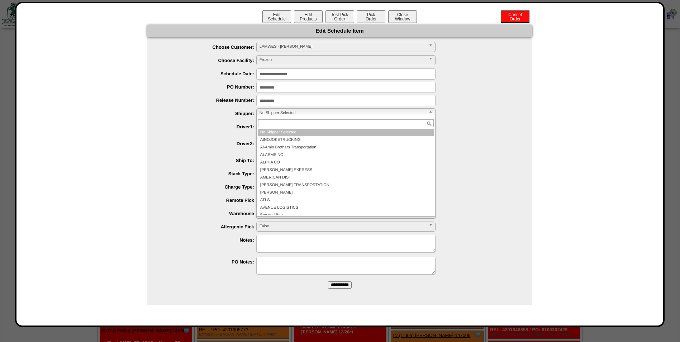
click at [288, 110] on span "No Shipper Selected" at bounding box center [342, 113] width 166 height 9
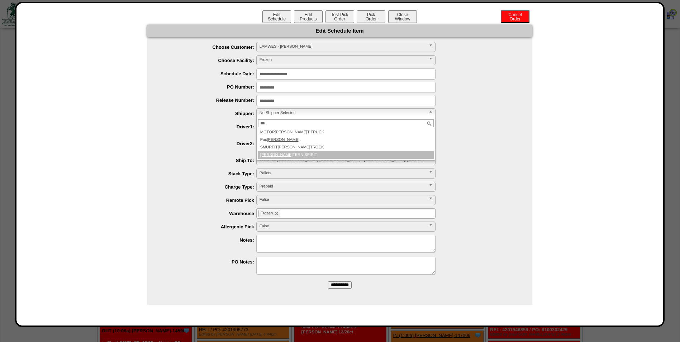
type input "***"
click at [299, 155] on li "WES TERN SPIRIT" at bounding box center [346, 155] width 176 height 8
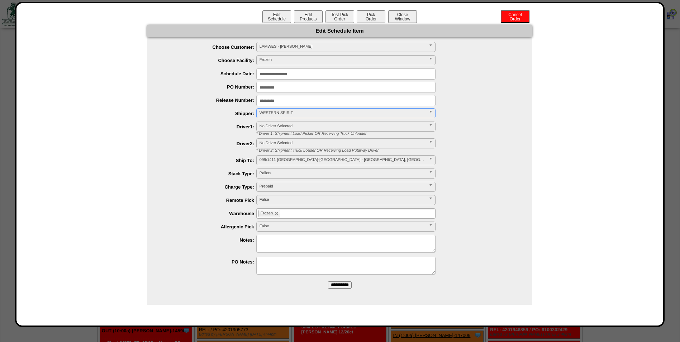
click at [332, 283] on input "**********" at bounding box center [340, 284] width 24 height 7
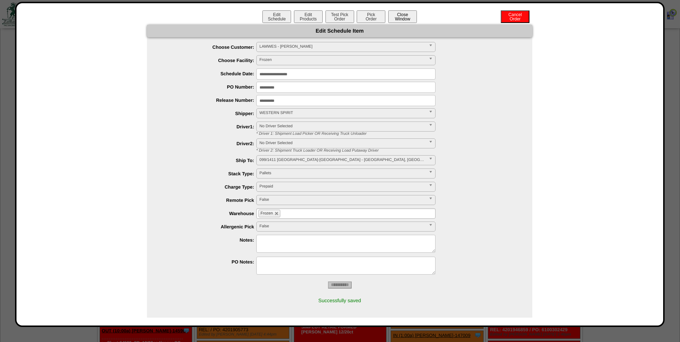
click at [402, 16] on button "Close Window" at bounding box center [402, 16] width 29 height 13
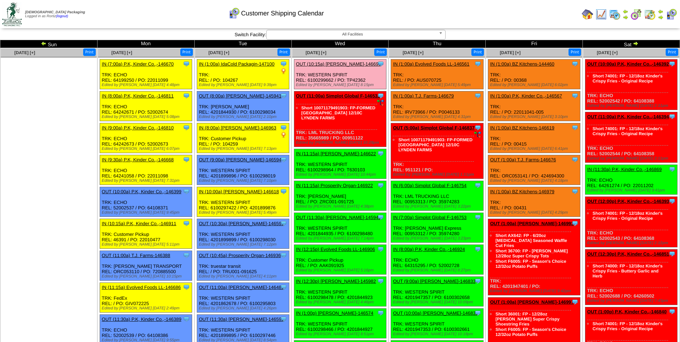
click at [466, 18] on div "Customer Shipping Calendar" at bounding box center [276, 11] width 390 height 20
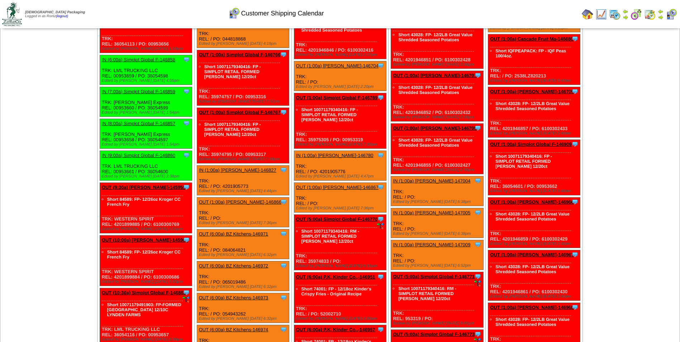
scroll to position [1515, 0]
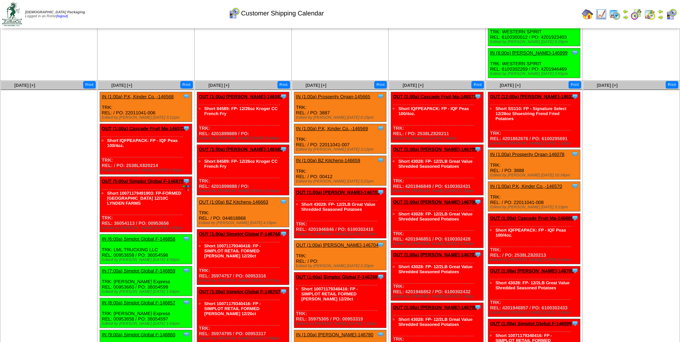
click at [260, 147] on link "OUT (1:00a) [PERSON_NAME]-146582" at bounding box center [240, 149] width 83 height 5
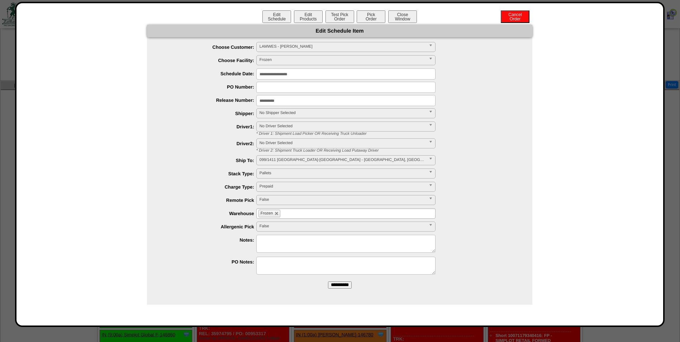
click at [316, 75] on input "**********" at bounding box center [345, 73] width 179 height 11
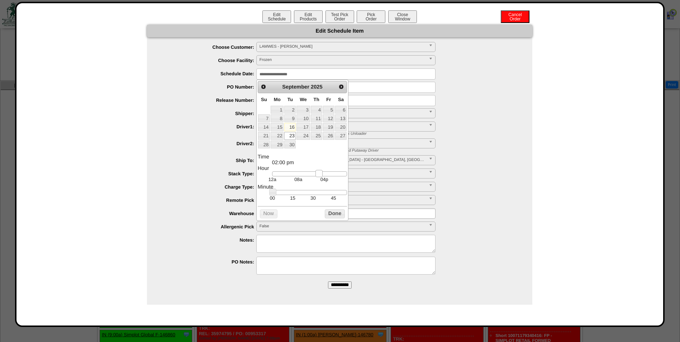
type input "**********"
drag, startPoint x: 276, startPoint y: 174, endPoint x: 322, endPoint y: 176, distance: 46.2
click at [322, 176] on link at bounding box center [321, 173] width 7 height 7
click at [331, 217] on button "Done" at bounding box center [335, 213] width 20 height 9
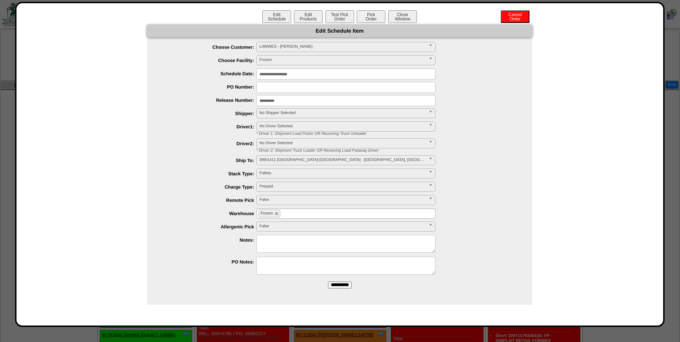
click at [270, 91] on input "text" at bounding box center [345, 87] width 179 height 11
paste input "**********"
type input "**********"
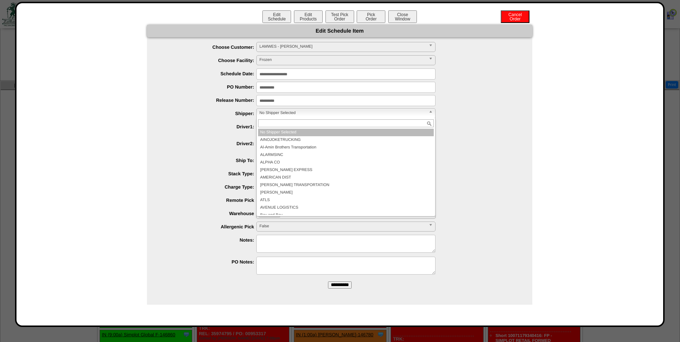
click at [281, 110] on span "No Shipper Selected" at bounding box center [342, 113] width 166 height 9
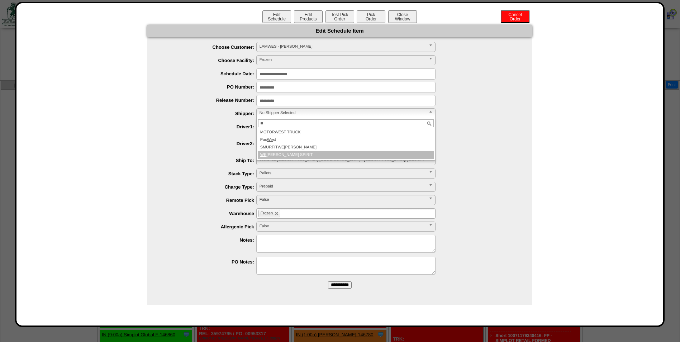
type input "**"
click at [292, 153] on li "WE [PERSON_NAME] SPIRIT" at bounding box center [346, 155] width 176 height 8
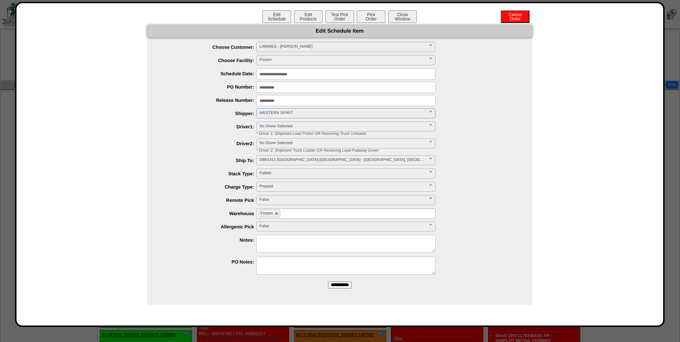
click at [341, 284] on input "**********" at bounding box center [340, 284] width 24 height 7
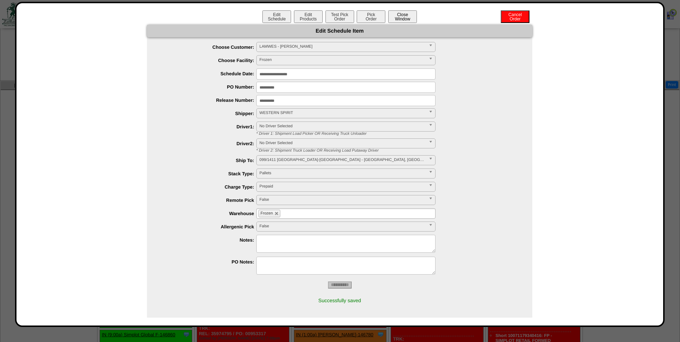
click at [409, 19] on button "Close Window" at bounding box center [402, 16] width 29 height 13
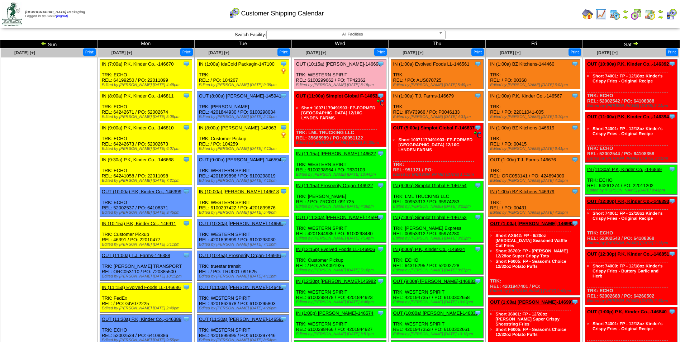
click at [483, 6] on td "Print All" at bounding box center [376, 14] width 404 height 27
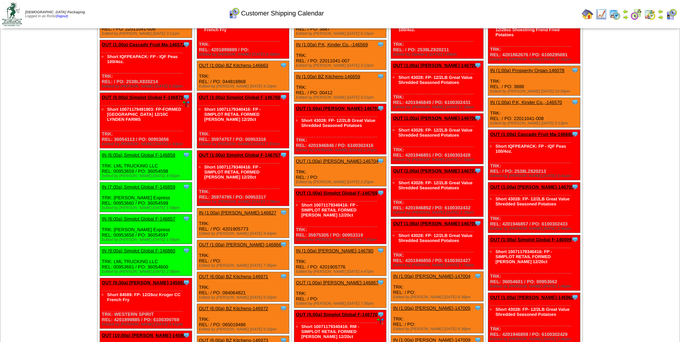
scroll to position [1438, 0]
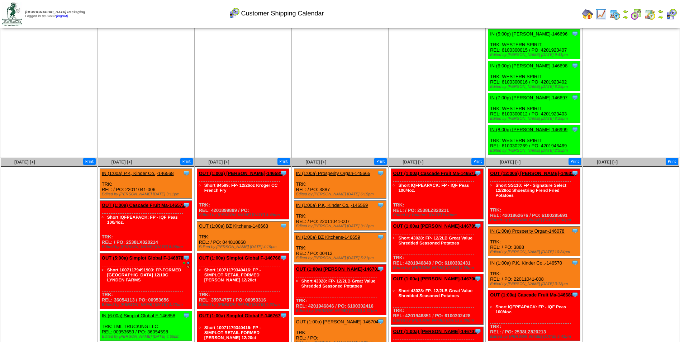
click at [243, 171] on link "OUT (1:00a) Lamb-Weston-146581" at bounding box center [240, 173] width 83 height 5
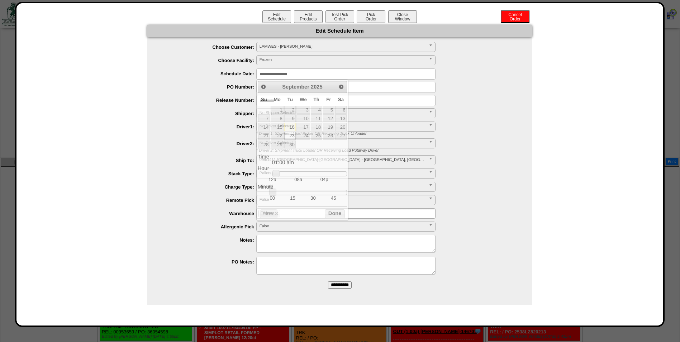
click at [316, 76] on input "**********" at bounding box center [345, 73] width 179 height 11
type input "**********"
drag, startPoint x: 277, startPoint y: 173, endPoint x: 321, endPoint y: 179, distance: 44.1
click at [321, 177] on link at bounding box center [319, 173] width 7 height 7
click at [334, 216] on button "Done" at bounding box center [335, 213] width 20 height 9
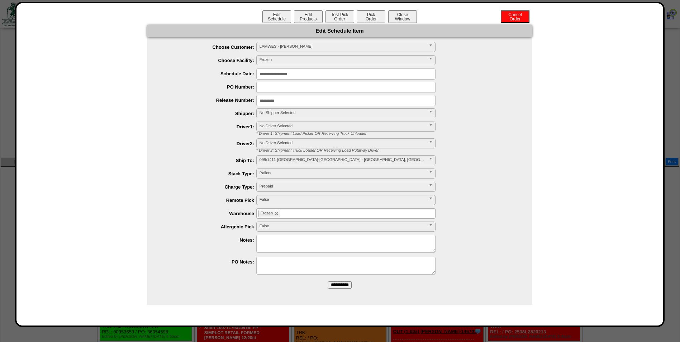
click at [270, 87] on input "text" at bounding box center [345, 87] width 179 height 11
paste input "**********"
type input "**********"
click at [276, 111] on span "No Shipper Selected" at bounding box center [342, 113] width 166 height 9
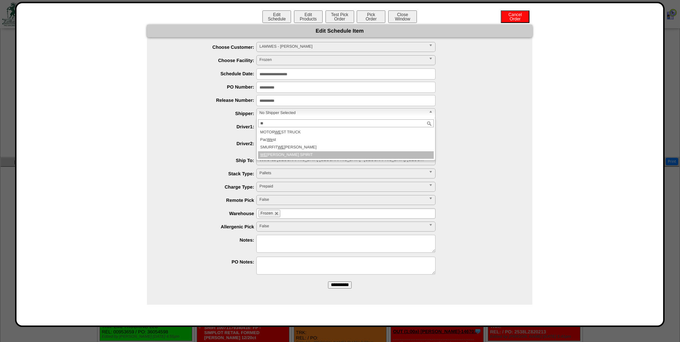
type input "**"
click at [281, 157] on li "WE STERN SPIRIT" at bounding box center [346, 155] width 176 height 8
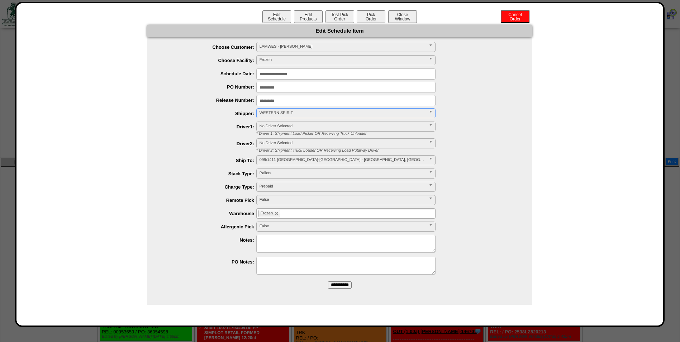
click at [311, 75] on input "**********" at bounding box center [345, 73] width 179 height 11
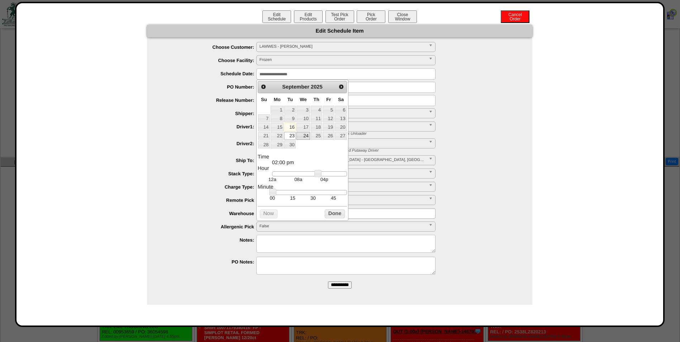
click at [306, 133] on link "24" at bounding box center [302, 136] width 13 height 8
type input "**********"
drag, startPoint x: 337, startPoint y: 218, endPoint x: 337, endPoint y: 222, distance: 4.7
click at [337, 218] on button "Done" at bounding box center [335, 213] width 20 height 9
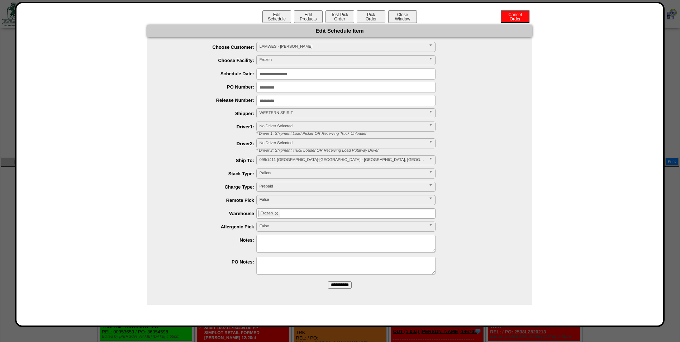
click at [339, 284] on input "**********" at bounding box center [340, 284] width 24 height 7
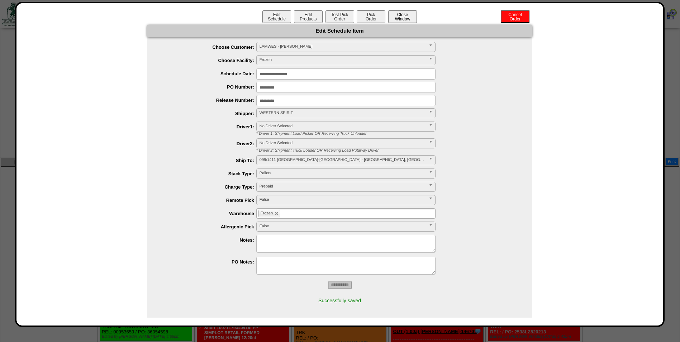
click at [405, 14] on button "Close Window" at bounding box center [402, 16] width 29 height 13
